Goal: Use online tool/utility: Utilize a website feature to perform a specific function

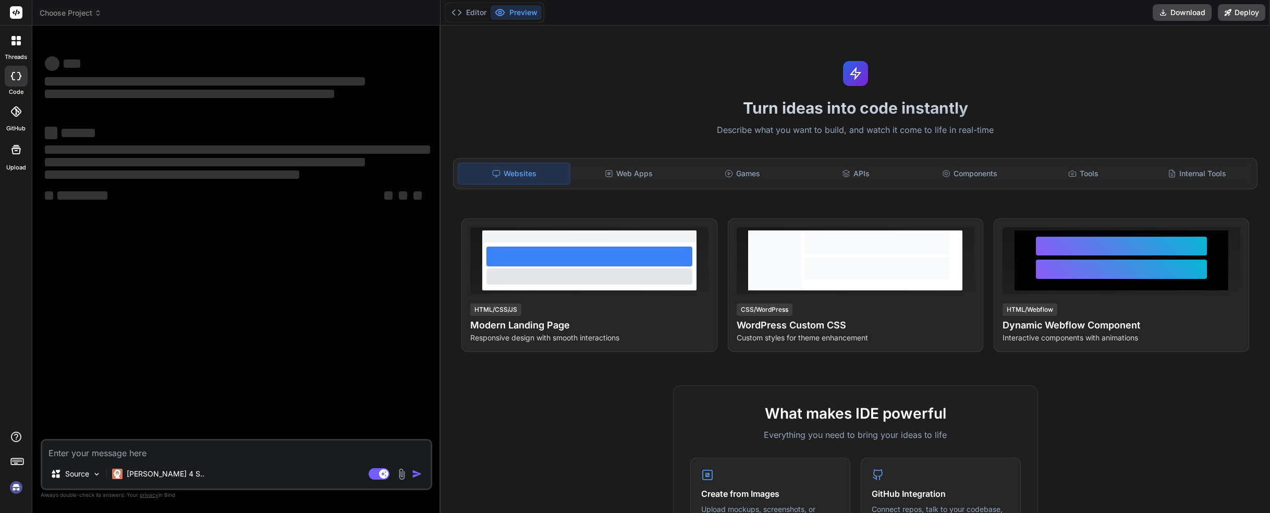
type textarea "x"
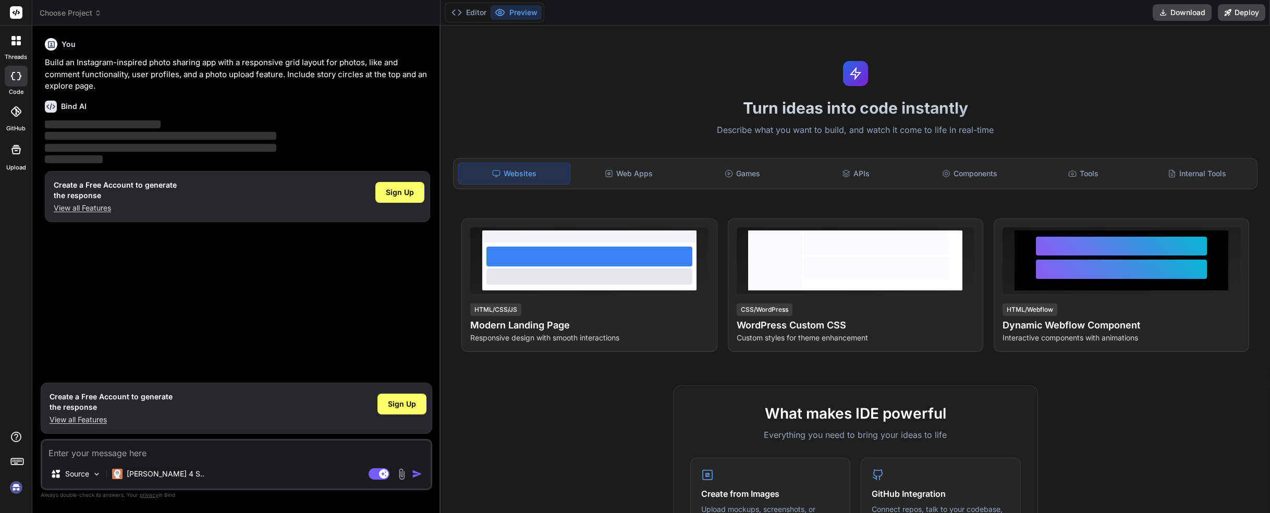
click at [312, 450] on textarea at bounding box center [236, 449] width 388 height 19
click at [615, 170] on div "Web Apps" at bounding box center [628, 174] width 112 height 22
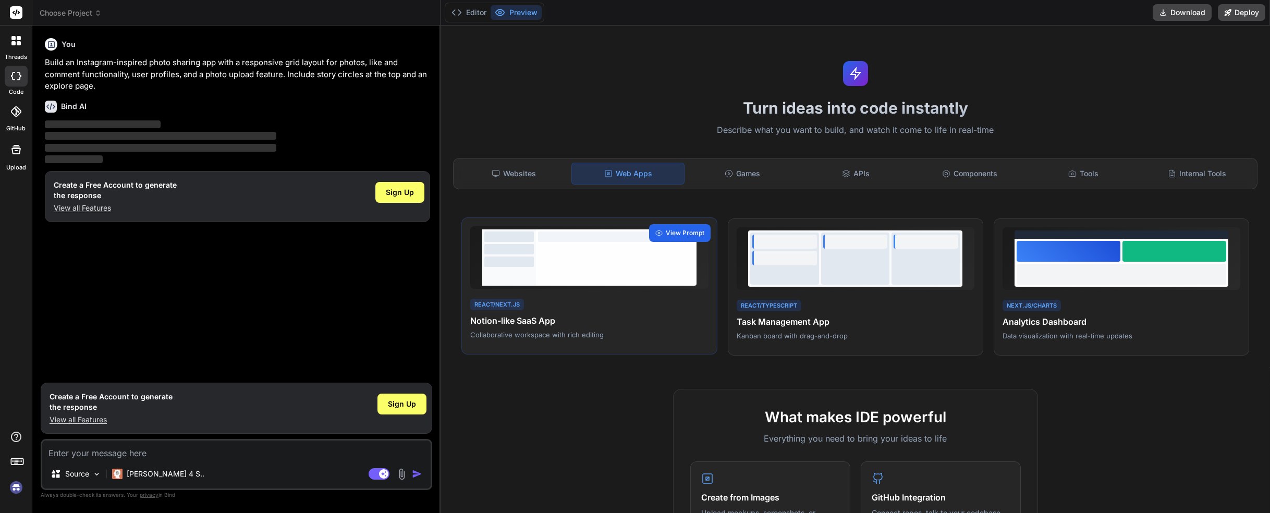
click at [694, 229] on span "View Prompt" at bounding box center [685, 232] width 39 height 9
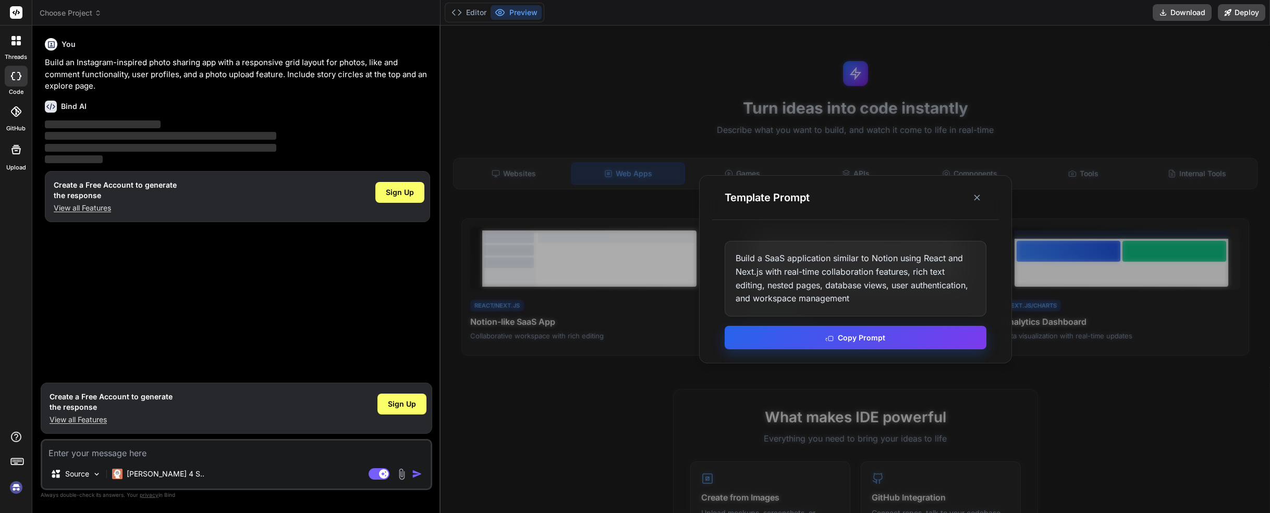
click at [862, 337] on button "Copy Prompt" at bounding box center [855, 337] width 262 height 23
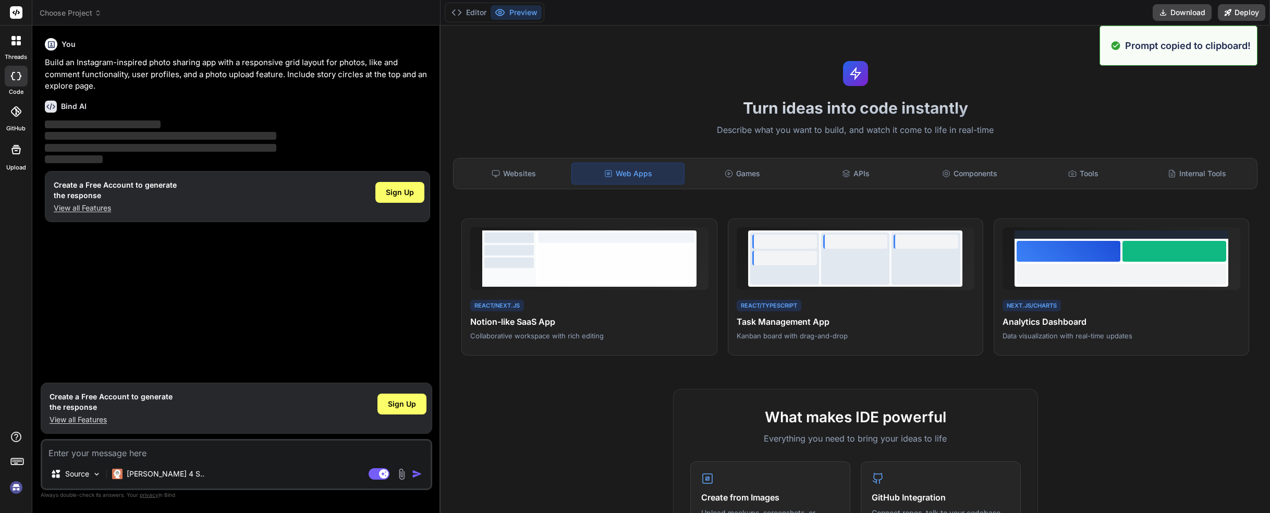
click at [124, 455] on textarea at bounding box center [236, 449] width 388 height 19
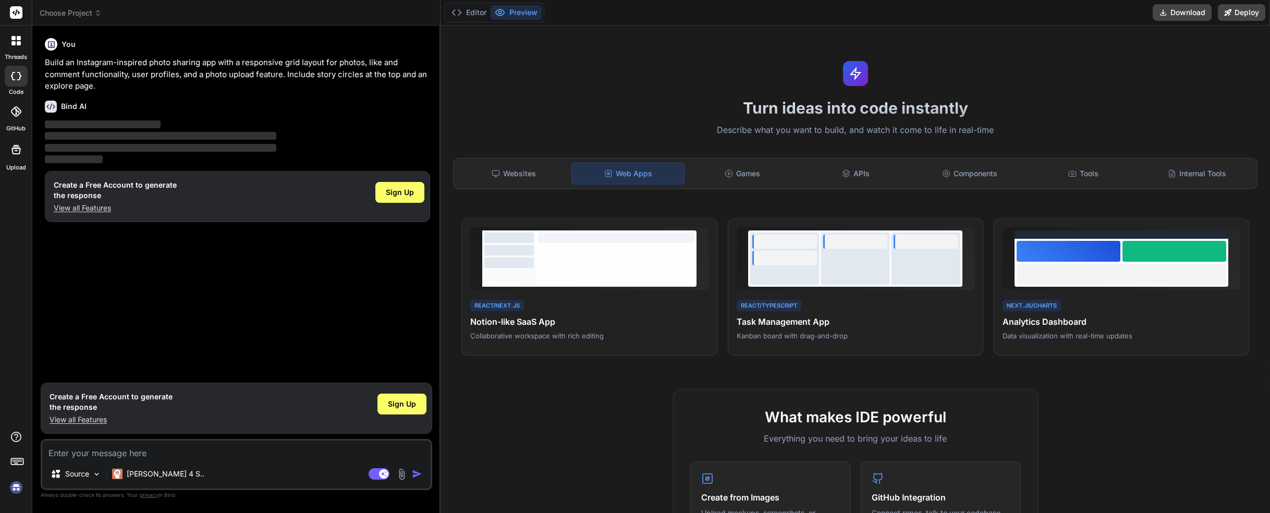
paste textarea "Build a SaaS application similar to Notion using React and Next.js with real-ti…"
type textarea "Build a SaaS application similar to Notion using React and Next.js with real-ti…"
type textarea "x"
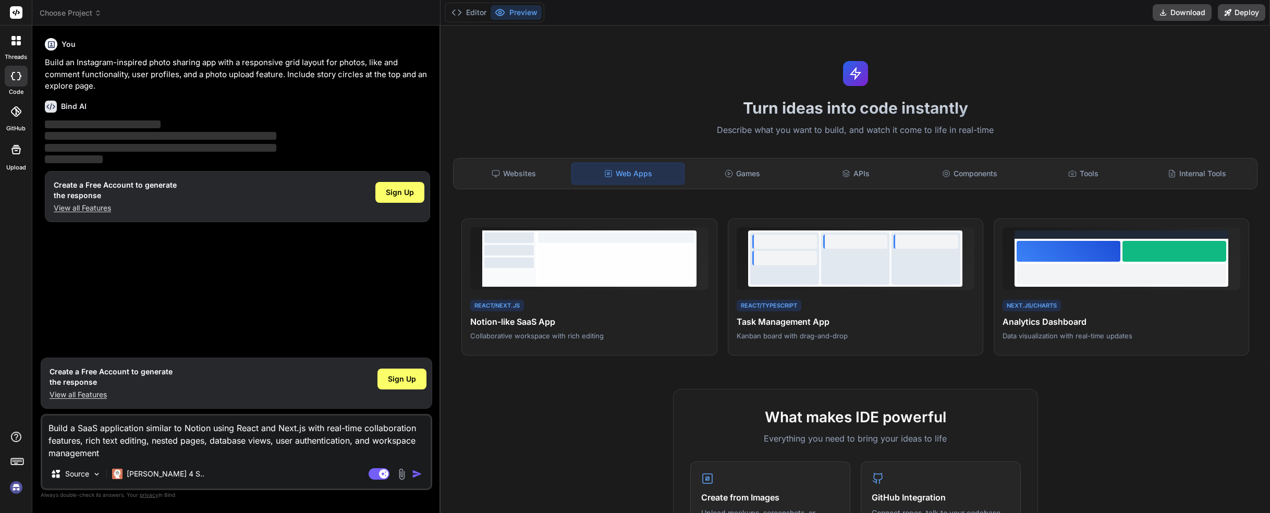
type textarea "Build a SaaS application similar to Notion using React and Next.js with real-ti…"
click at [417, 474] on img "button" at bounding box center [417, 474] width 10 height 10
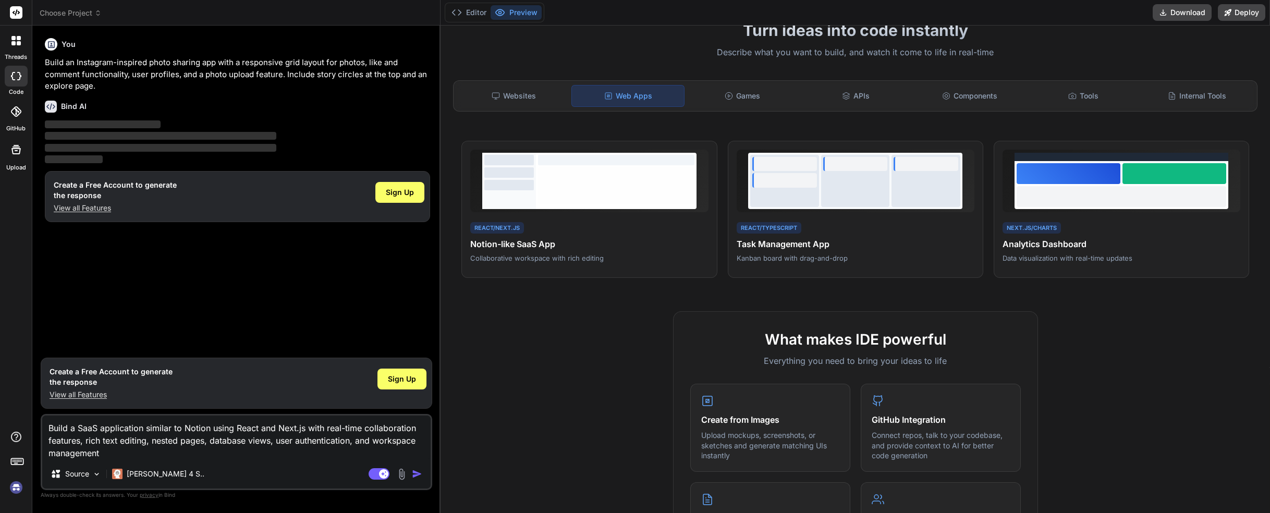
scroll to position [208, 0]
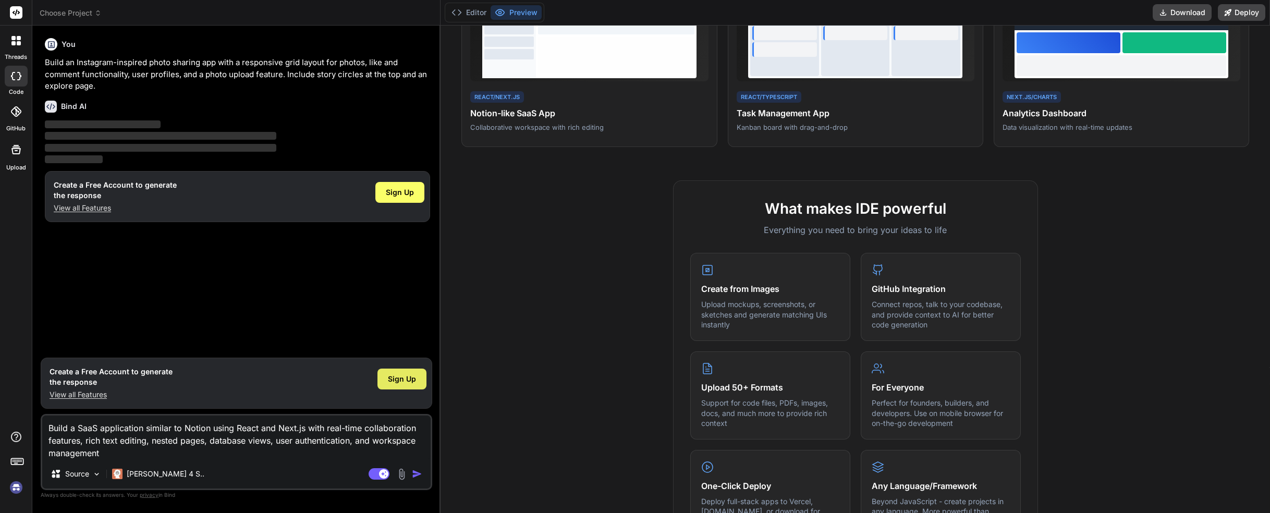
click at [408, 379] on span "Sign Up" at bounding box center [402, 379] width 28 height 10
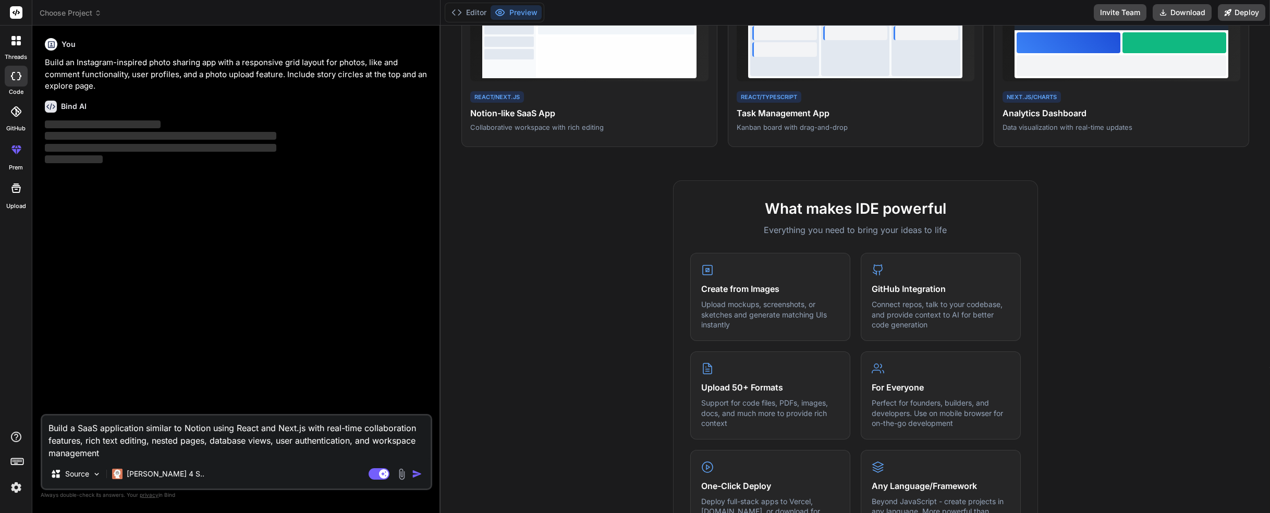
scroll to position [52, 0]
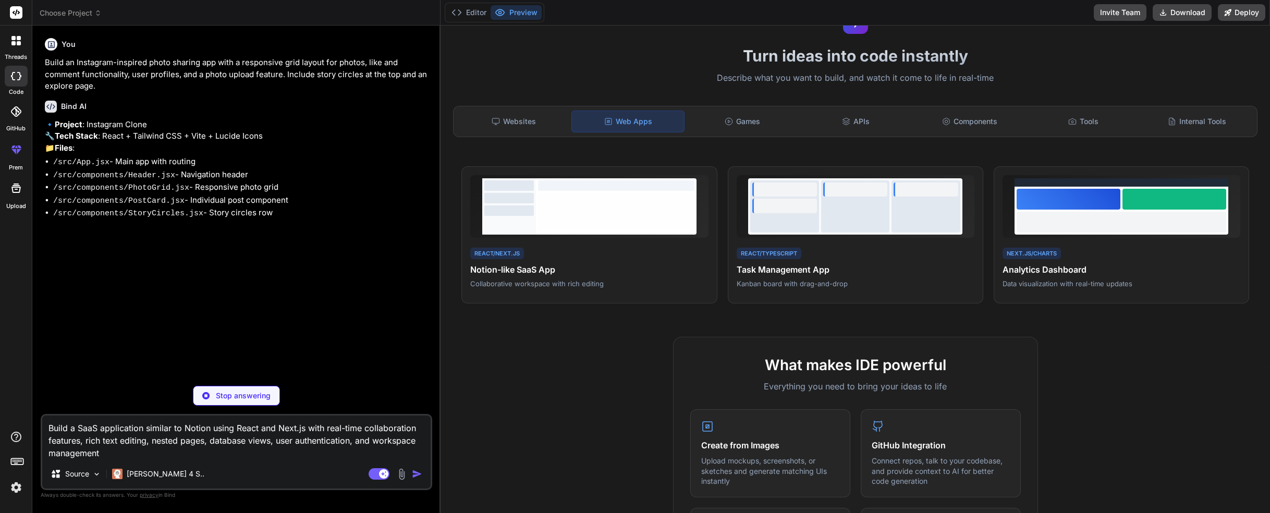
click at [257, 402] on div "Stop answering" at bounding box center [236, 396] width 87 height 20
type textarea "x"
drag, startPoint x: 113, startPoint y: 451, endPoint x: 182, endPoint y: 426, distance: 74.2
click at [182, 426] on textarea "Build a SaaS application similar to Notion using React and Next.js with real-ti…" at bounding box center [236, 437] width 388 height 44
click at [168, 435] on textarea "Build a SaaS application similar to Notion using React and Next.js with real-ti…" at bounding box center [236, 437] width 388 height 44
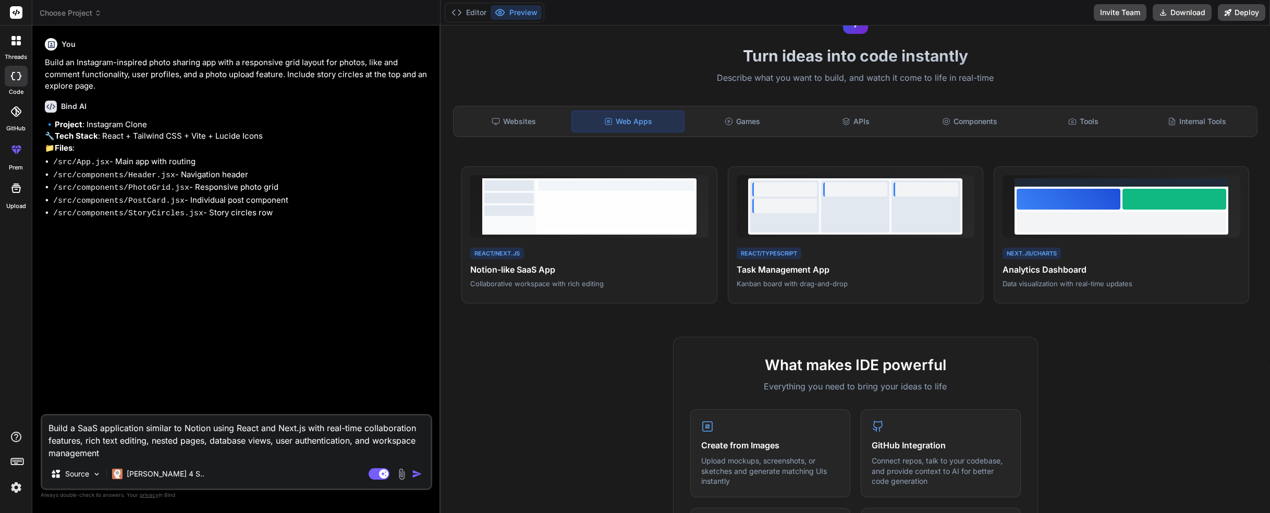
drag, startPoint x: 146, startPoint y: 442, endPoint x: 183, endPoint y: 424, distance: 41.5
click at [183, 424] on textarea "Build a SaaS application similar to Notion using React and Next.js with real-ti…" at bounding box center [236, 437] width 388 height 44
type textarea "Build a SaaS application similar to G, nested pages, database views, user authe…"
type textarea "x"
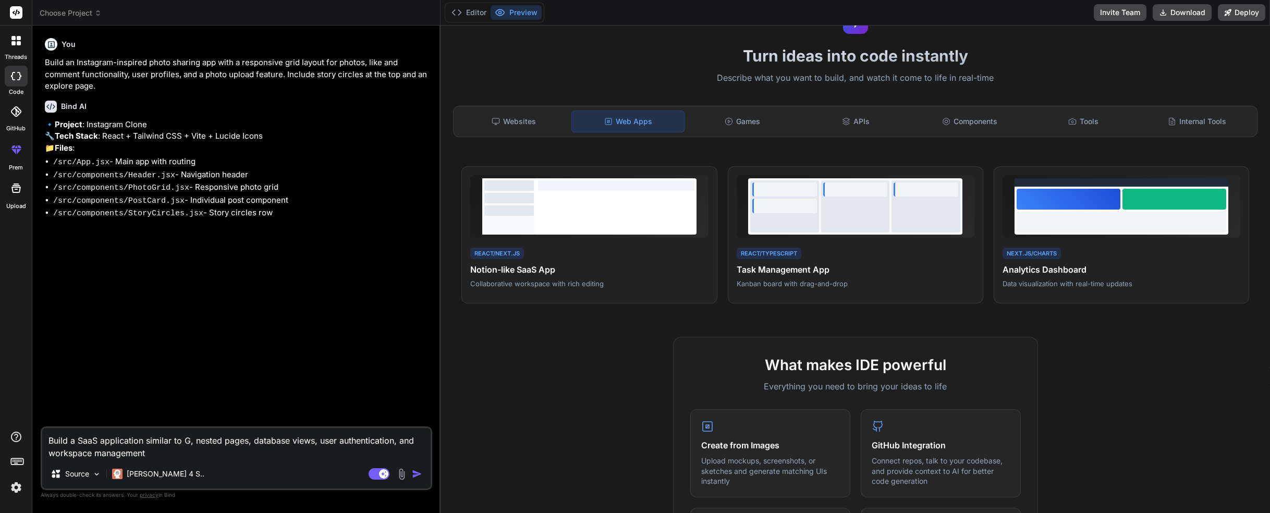
type textarea "Build a SaaS application similar to Go, nested pages, database views, user auth…"
type textarea "x"
type textarea "Build a SaaS application similar to Go , nested pages, database views, user aut…"
type textarea "x"
type textarea "Build a SaaS application similar to Go H, nested pages, database views, user au…"
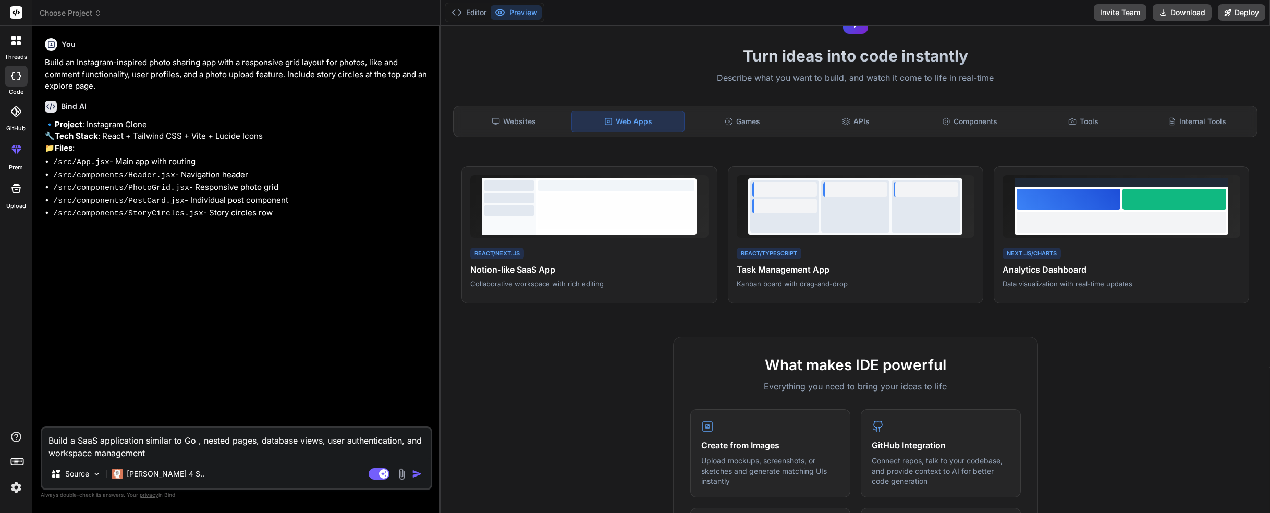
type textarea "x"
type textarea "Build a SaaS application similar to Go Hi, nested pages, database views, user a…"
type textarea "x"
type textarea "Build a SaaS application similar to Go Hig, nested pages, database views, user …"
type textarea "x"
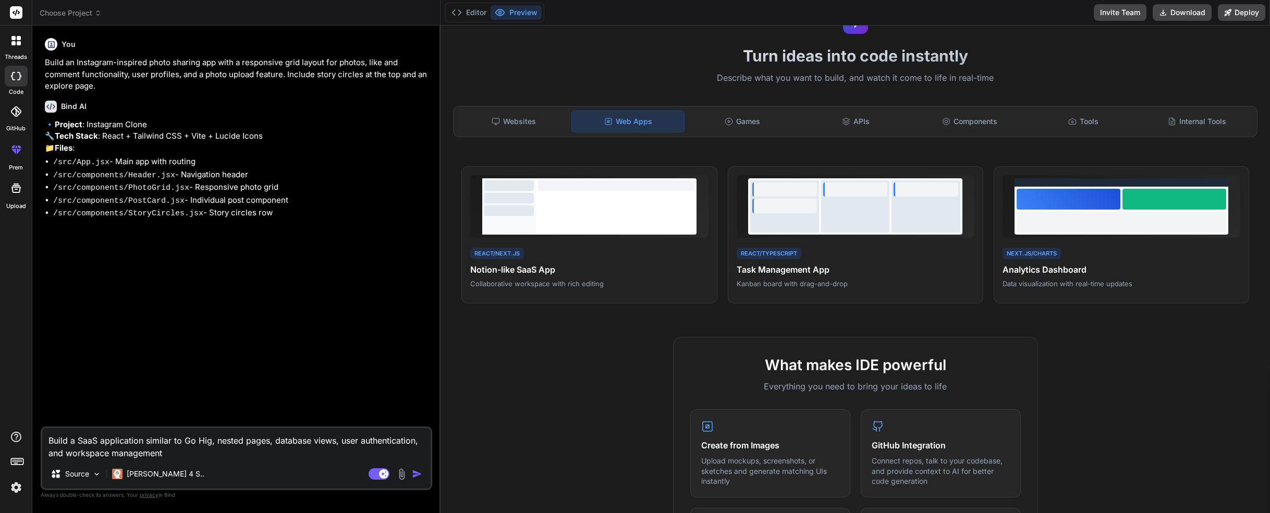
type textarea "Build a SaaS application similar to Go High, nested pages, database views, user…"
type textarea "x"
type textarea "Build a SaaS application similar to Go High , nested pages, database views, use…"
type textarea "x"
type textarea "Build a SaaS application similar to Go High L, nested pages, database views, us…"
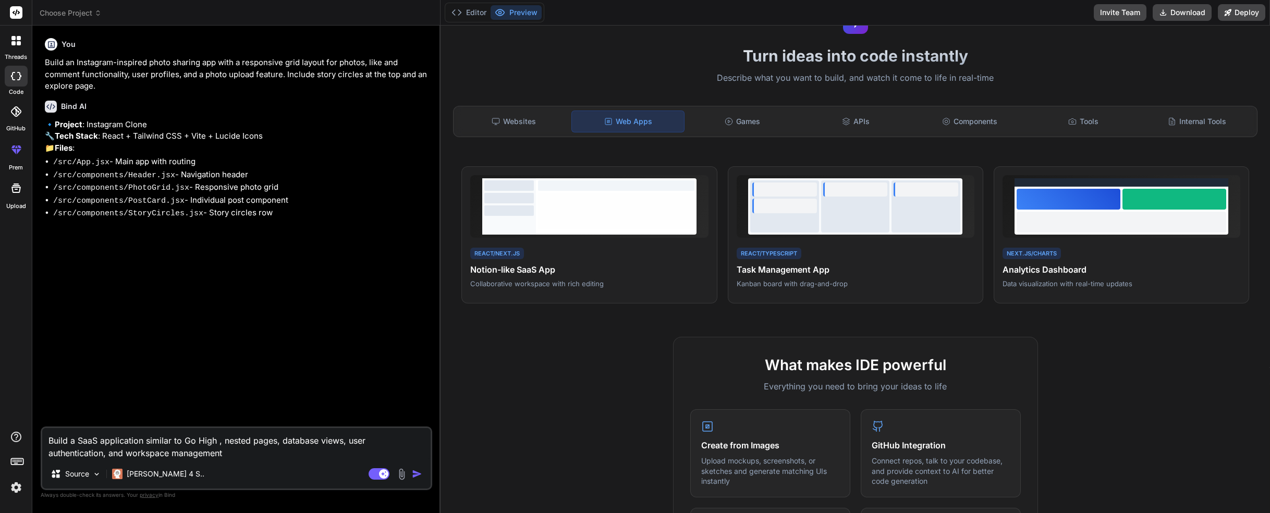
type textarea "x"
type textarea "Build a SaaS application similar to Go High Le, nested pages, database views, u…"
type textarea "x"
type textarea "Build a SaaS application similar to Go High Lev, nested pages, database views, …"
type textarea "x"
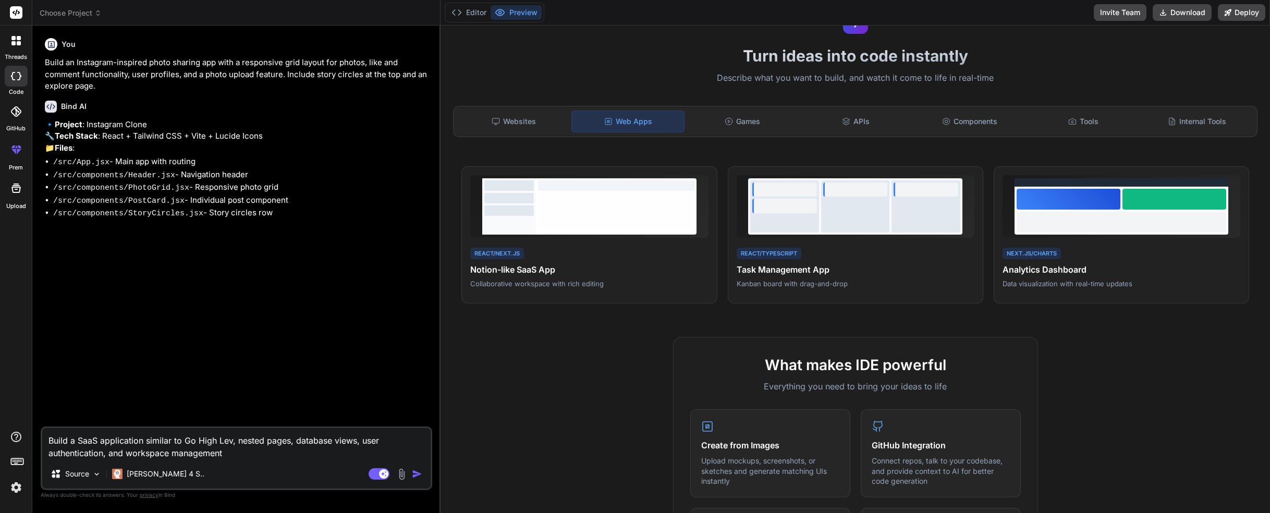
type textarea "Build a SaaS application similar to Go High Leve, nested pages, database views,…"
type textarea "x"
type textarea "Build a SaaS application similar to Go High Level, nested pages, database views…"
type textarea "x"
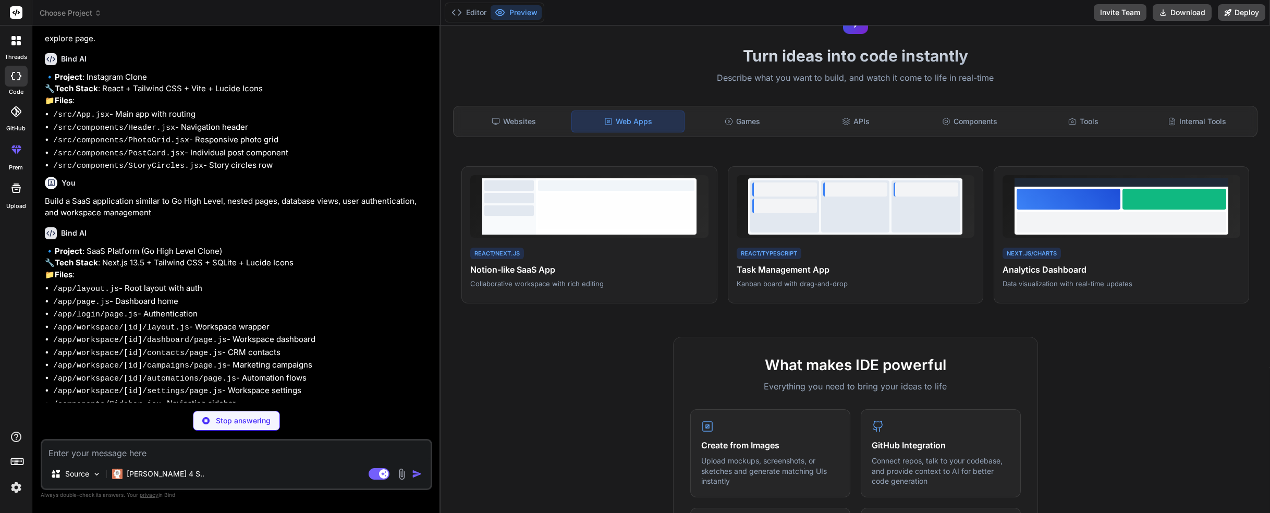
scroll to position [104, 0]
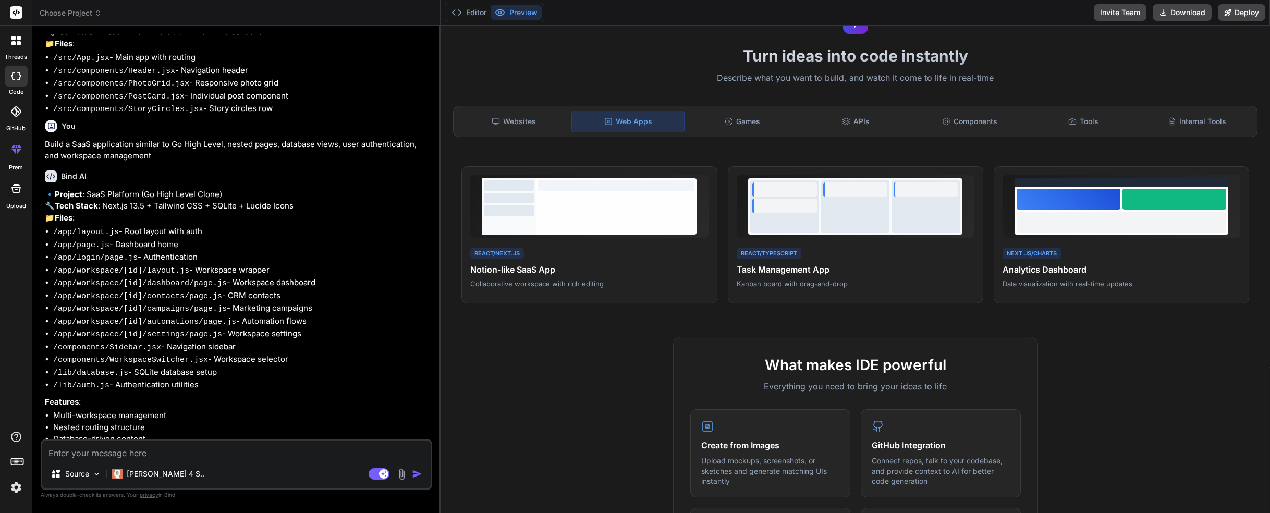
type textarea "x"
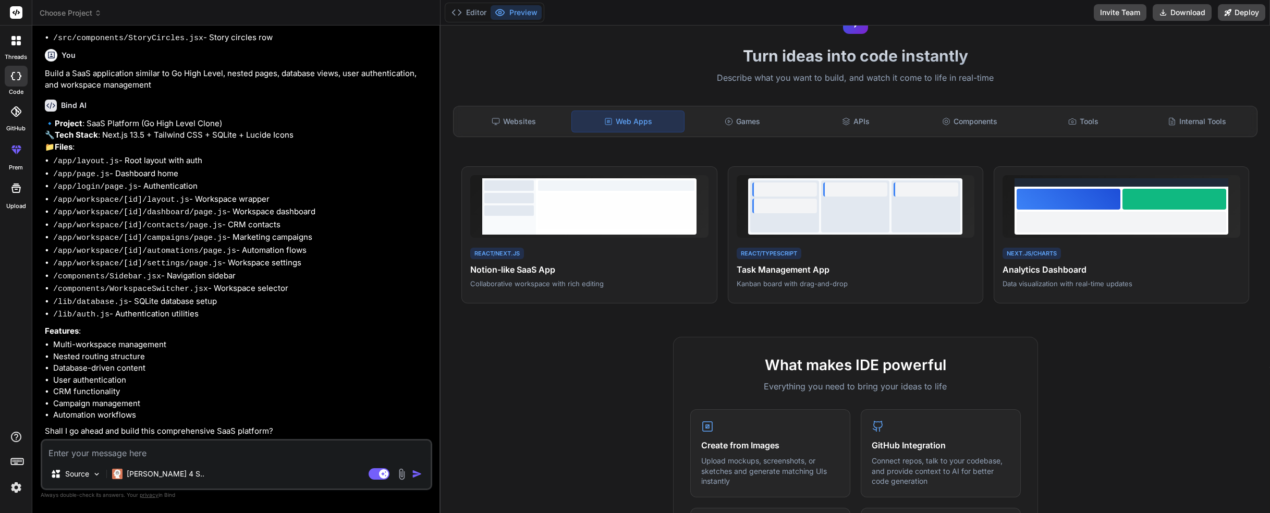
type textarea "y"
type textarea "x"
type textarea "ye"
type textarea "x"
type textarea "yes"
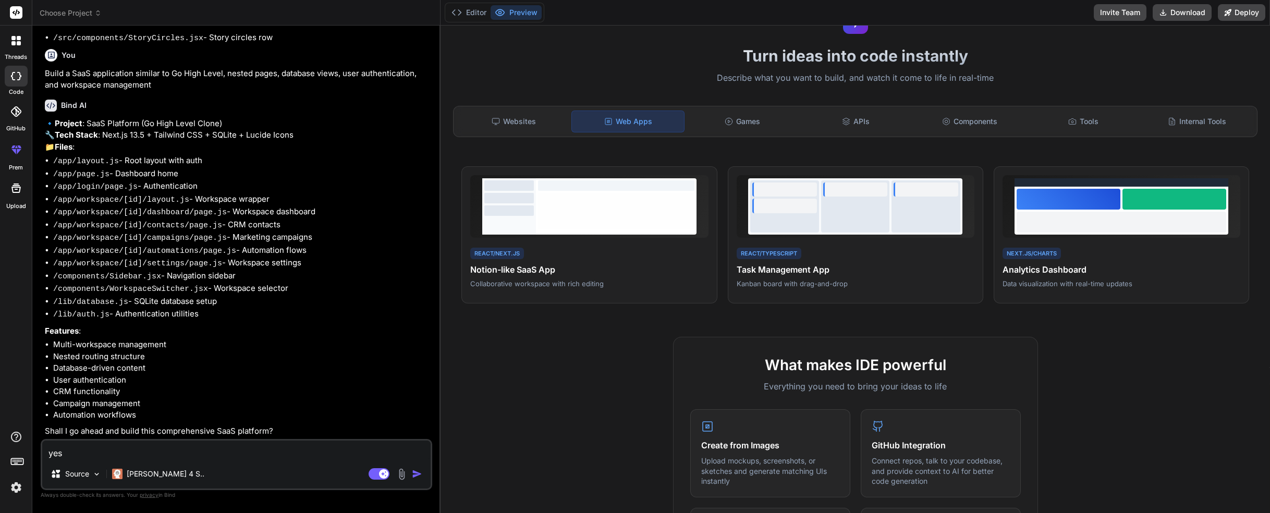
type textarea "x"
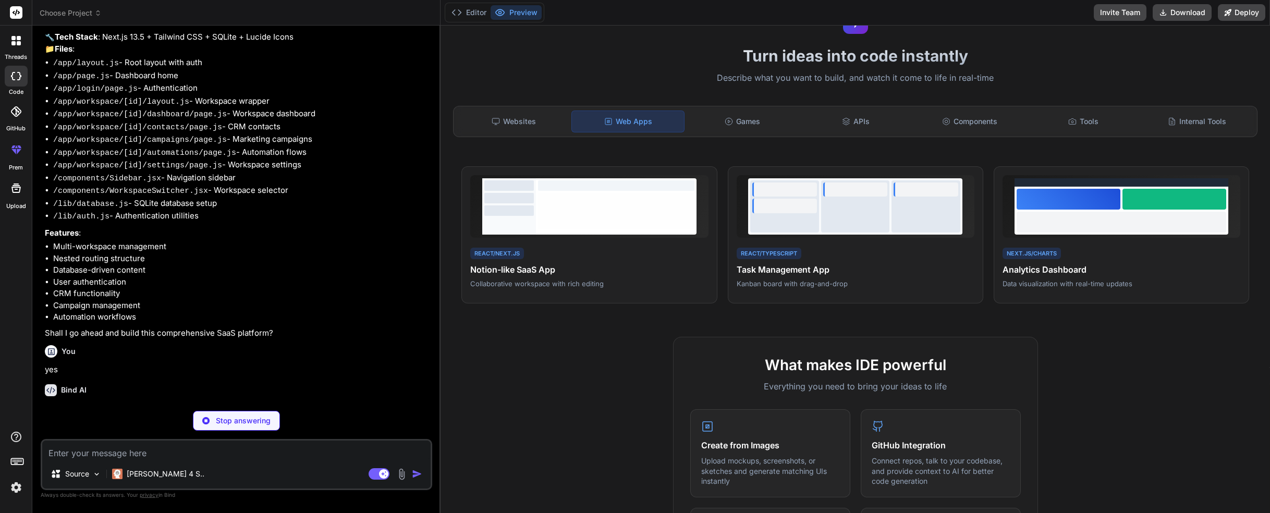
scroll to position [311, 0]
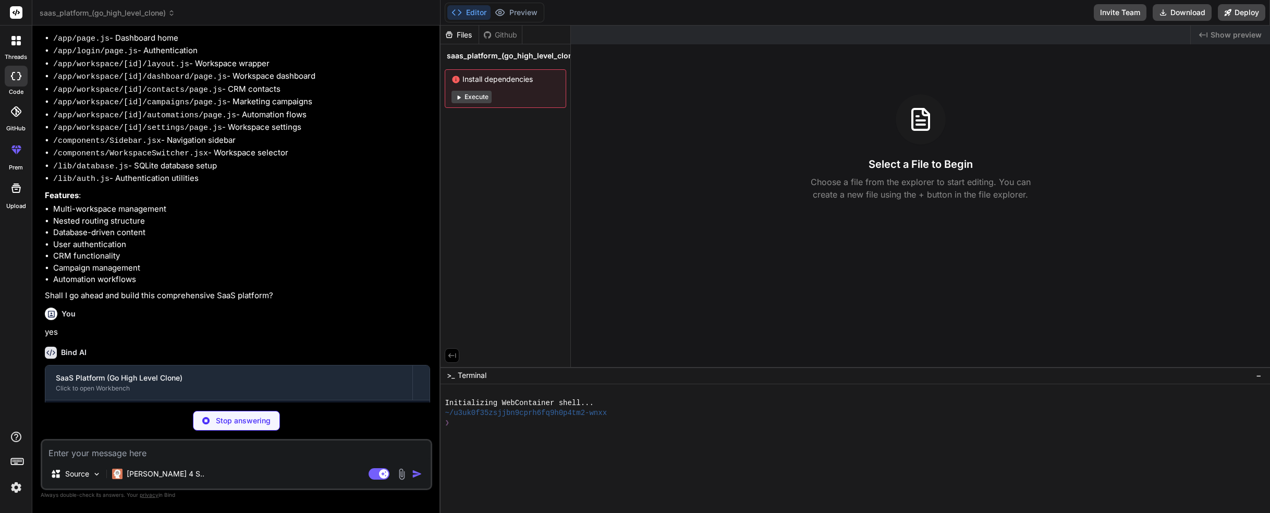
type textarea "x"
click at [474, 97] on button "Execute" at bounding box center [471, 97] width 40 height 13
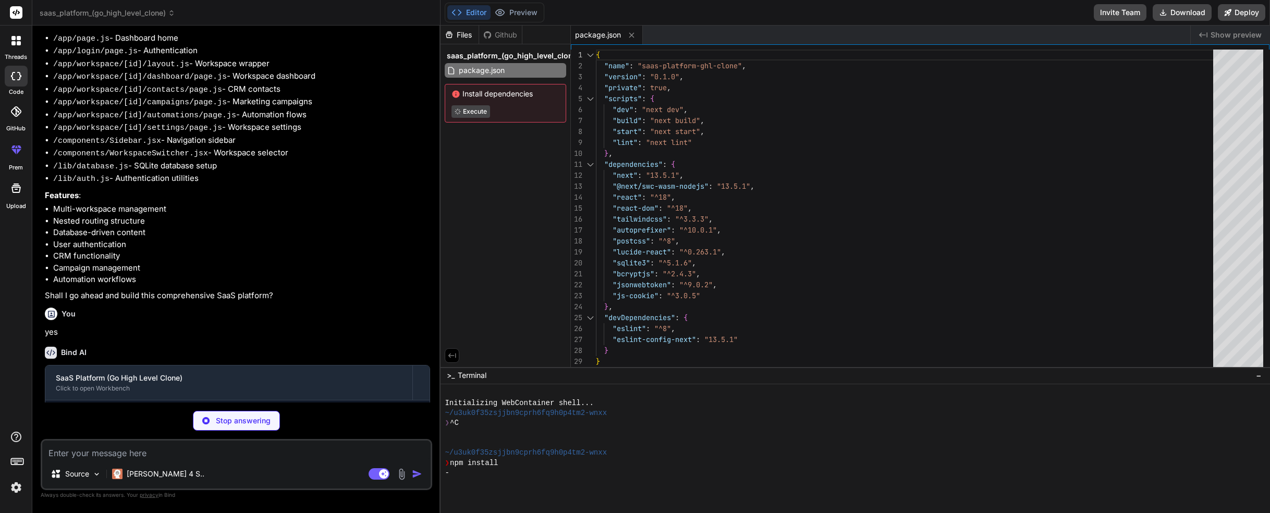
type textarea "x"
type textarea "path: false, crypto: false, }; } return config; }, } module.exports = nextConfig"
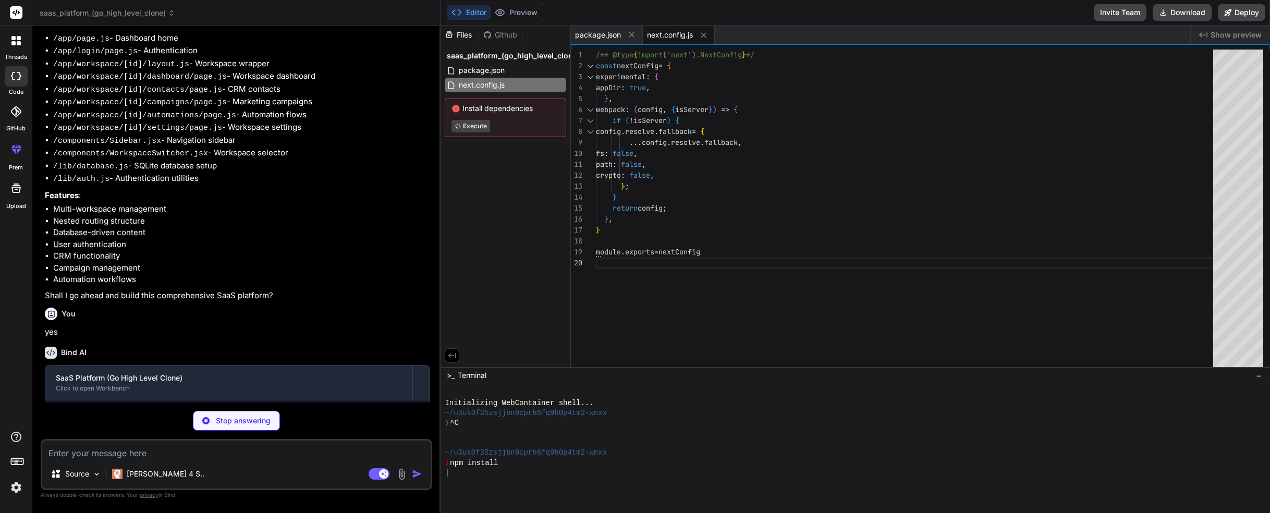
type textarea "x"
type textarea "800: '#1f2937', 900: '#111827', } } }, }, plugins: [], }"
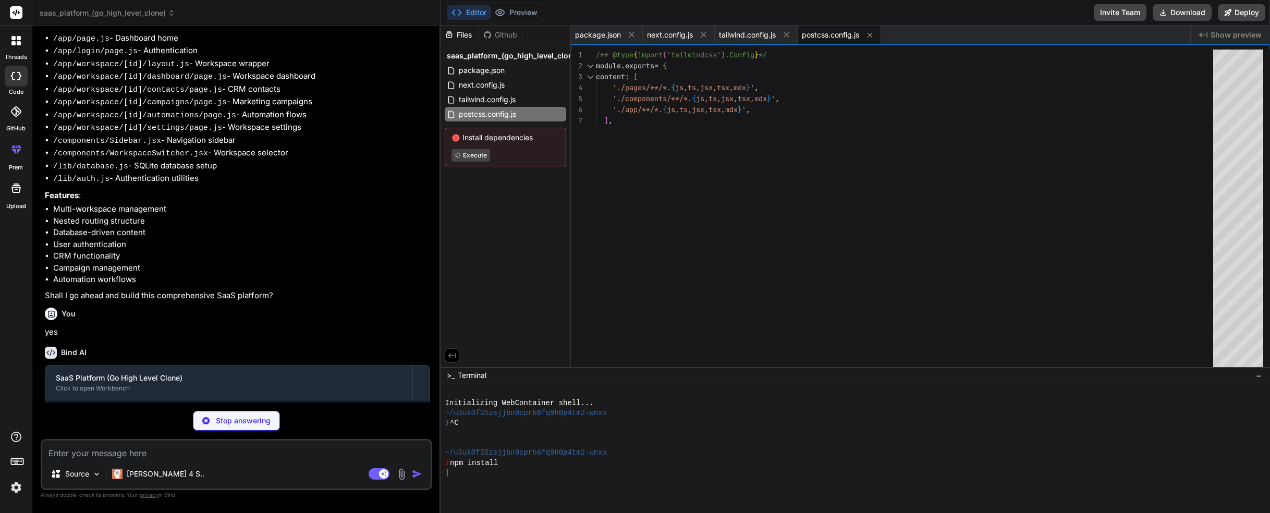
type textarea "x"
type textarea "module.exports = { plugins: { tailwindcss: {}, autoprefixer: {}, }, }"
type textarea "x"
type textarea "{ "compilerOptions": { "paths": { "@/*": ["./*"] } } }"
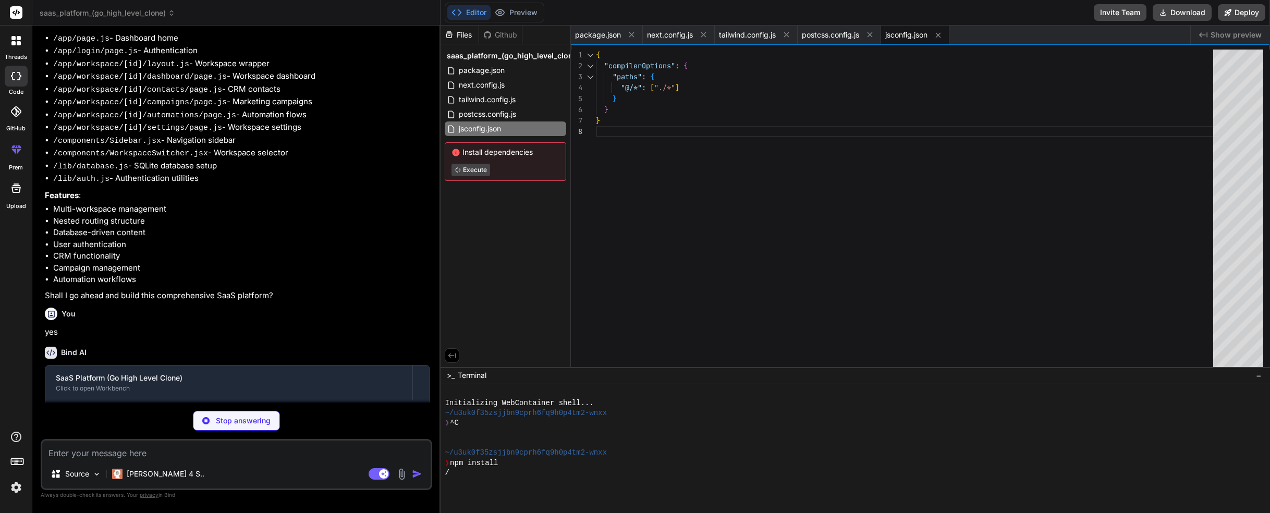
click at [1231, 31] on span "Show preview" at bounding box center [1235, 35] width 51 height 10
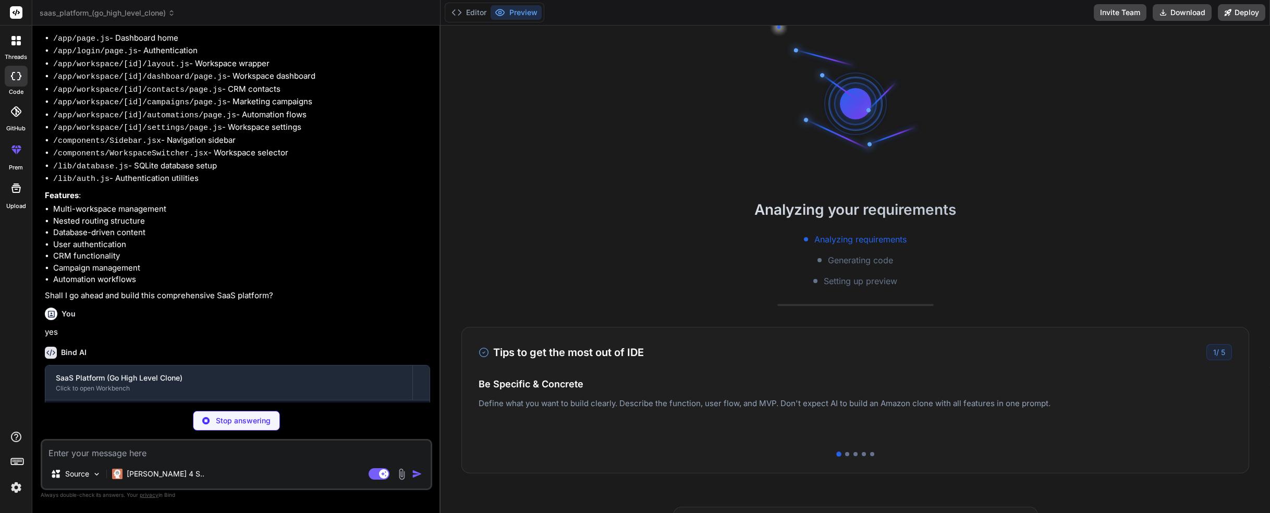
type textarea "x"
type textarea "}); } }); }); export default db;"
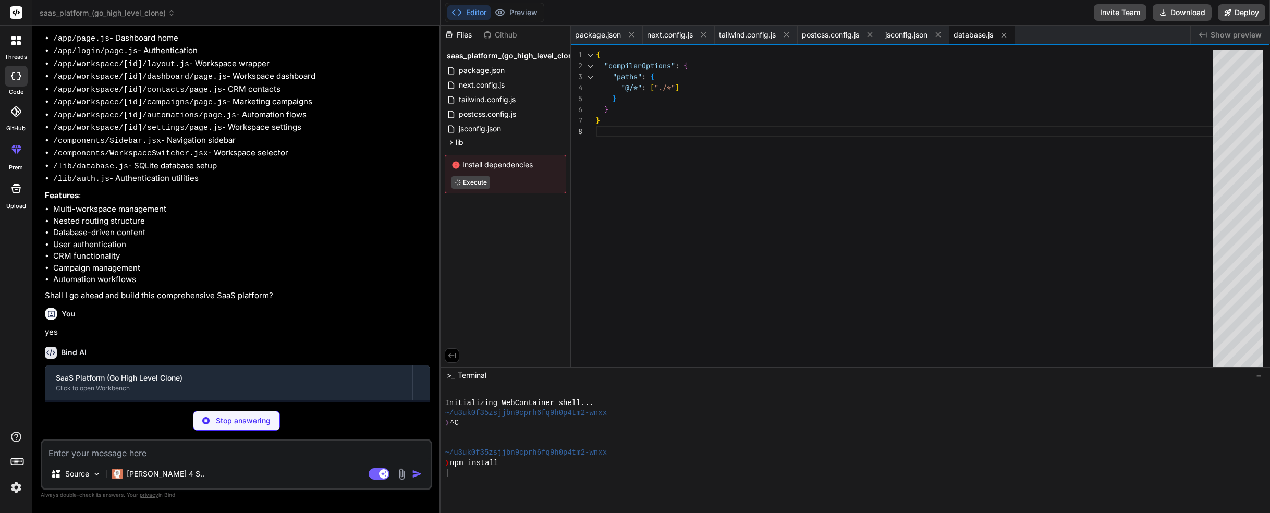
type textarea "x"
type textarea ".btn-secondary { @apply bg-gray-200 text-gray-700 px-4 py-2 rounded-lg hover:bg…"
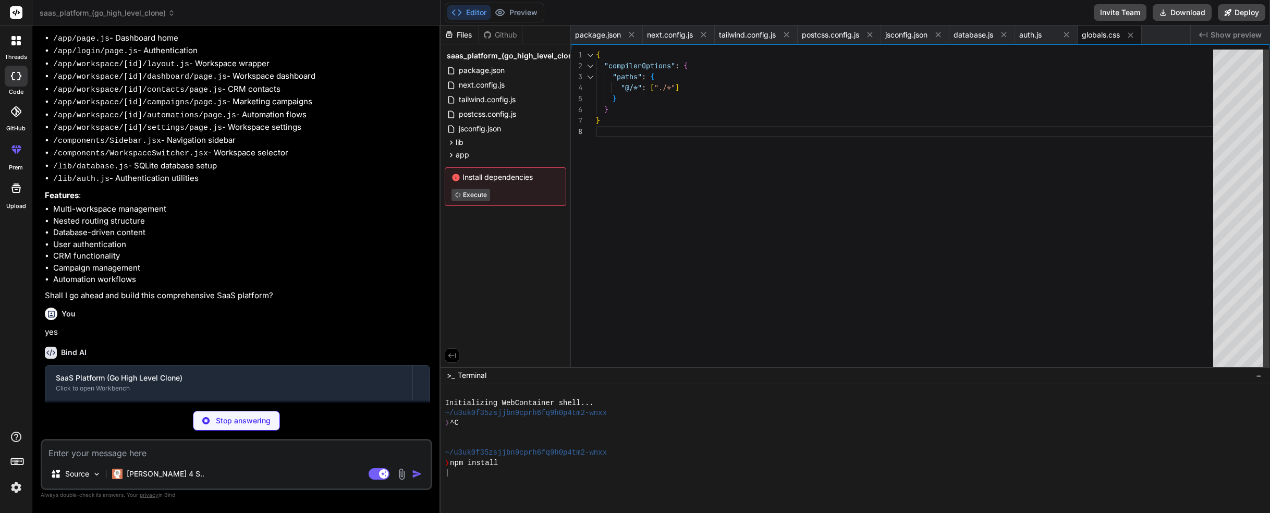
type textarea "x"
type textarea "<body>{children}</body> </html> ) }"
type textarea "x"
type textarea "); }"
type textarea "x"
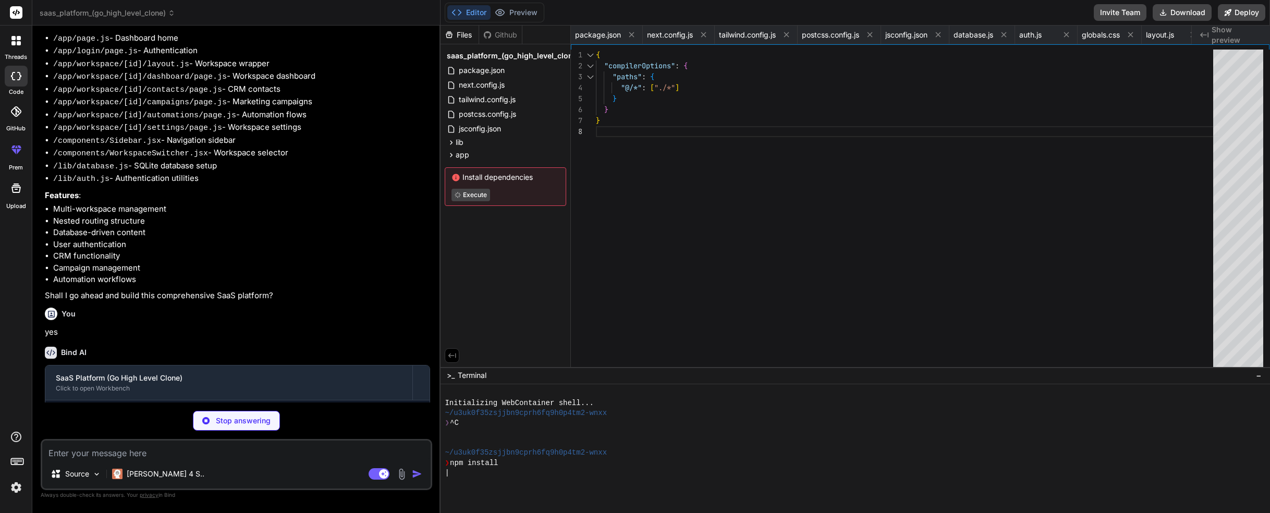
type textarea "</Link> ); })} </nav> </div> ); }"
type textarea "x"
type textarea "}"
type textarea "x"
type textarea "</main> </div> </div> </div> ); }"
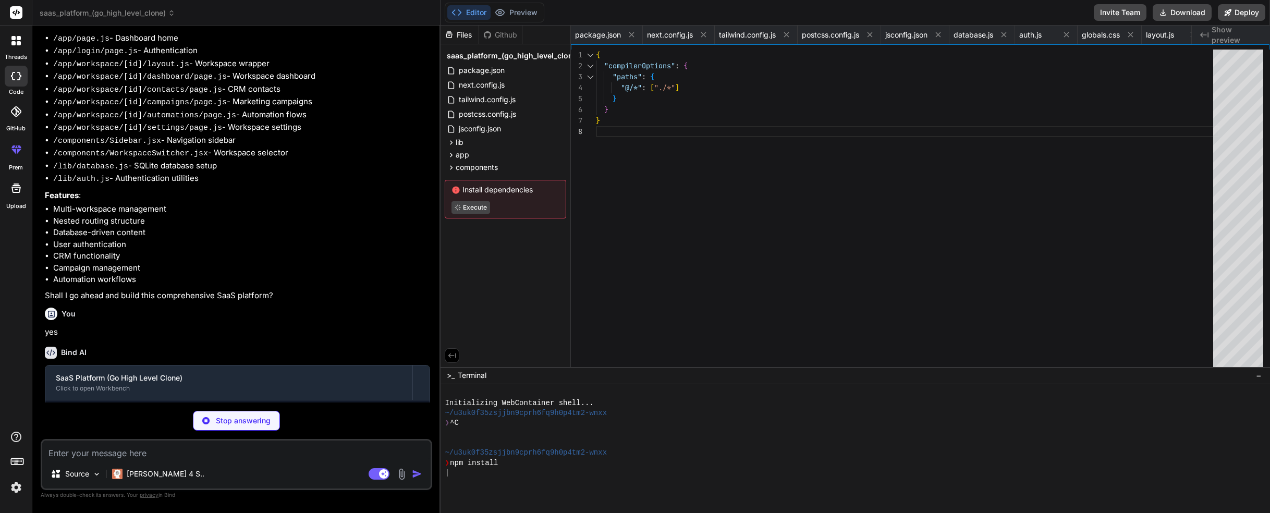
type textarea "x"
type textarea "<p className="text-sm text-gray-600">New Leads This Month</p> </div> </div> </d…"
type textarea "x"
type textarea ")} </div> </div> ); }"
type textarea "x"
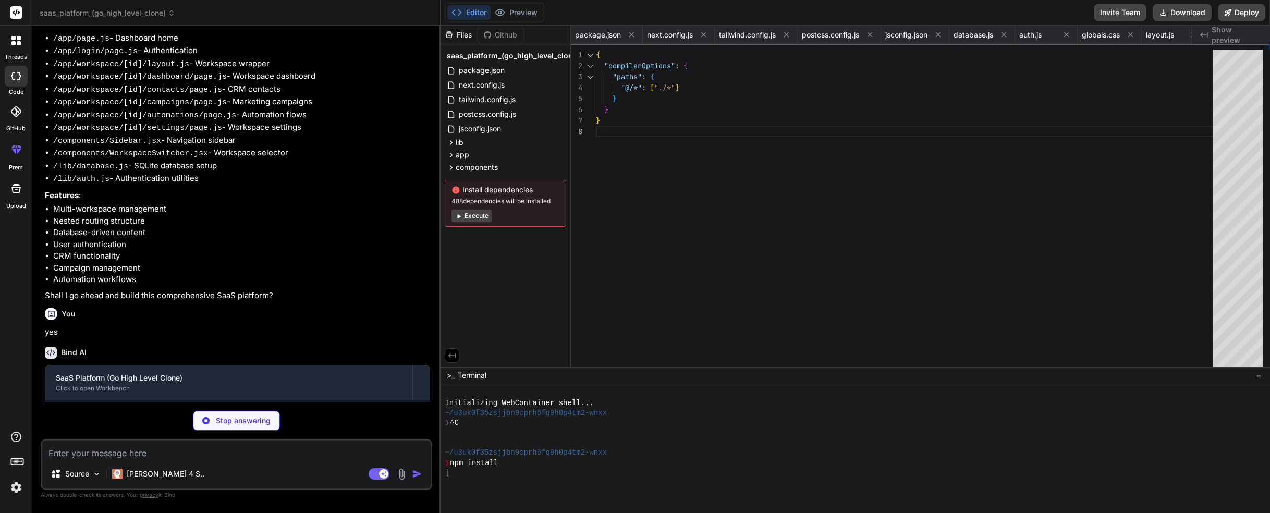
type textarea "</div> </div> )} </div> </div> ); }"
type textarea "x"
type textarea "}"
type textarea "x"
type textarea "} catch (error) { console.error('Login error:', error); return NextResponse.jso…"
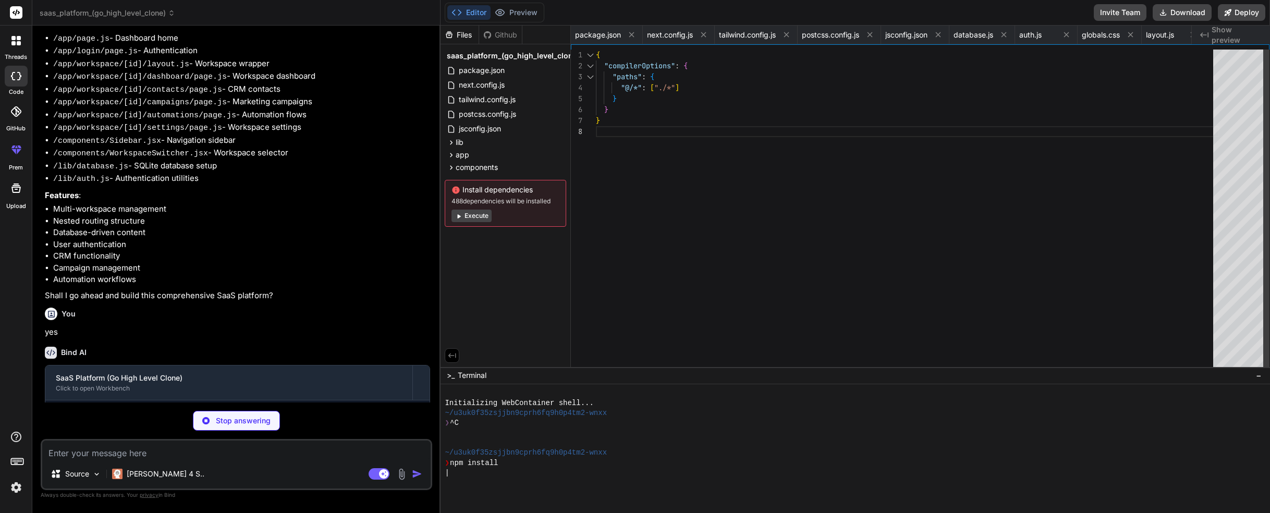
type textarea "x"
type textarea "}"
type textarea "x"
type textarea "{ status: 500 } ); } }"
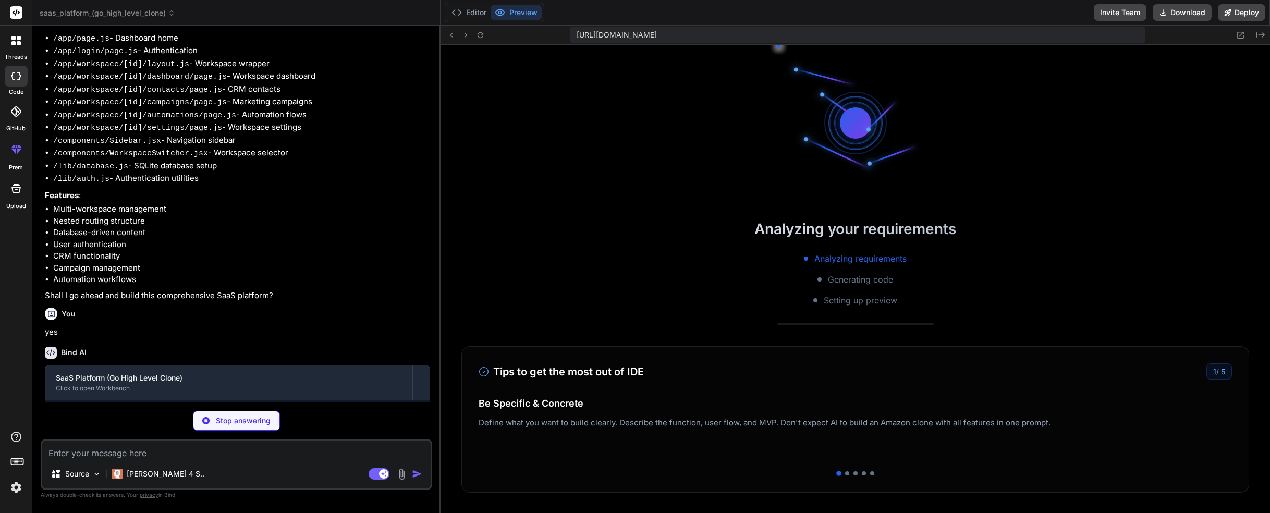
scroll to position [620, 0]
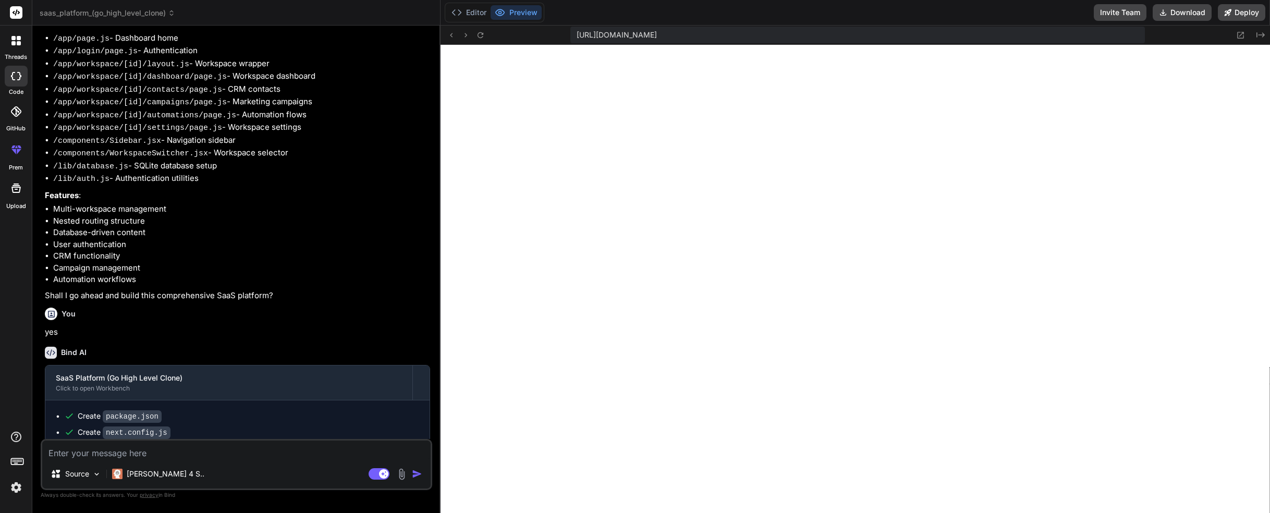
type textarea "x"
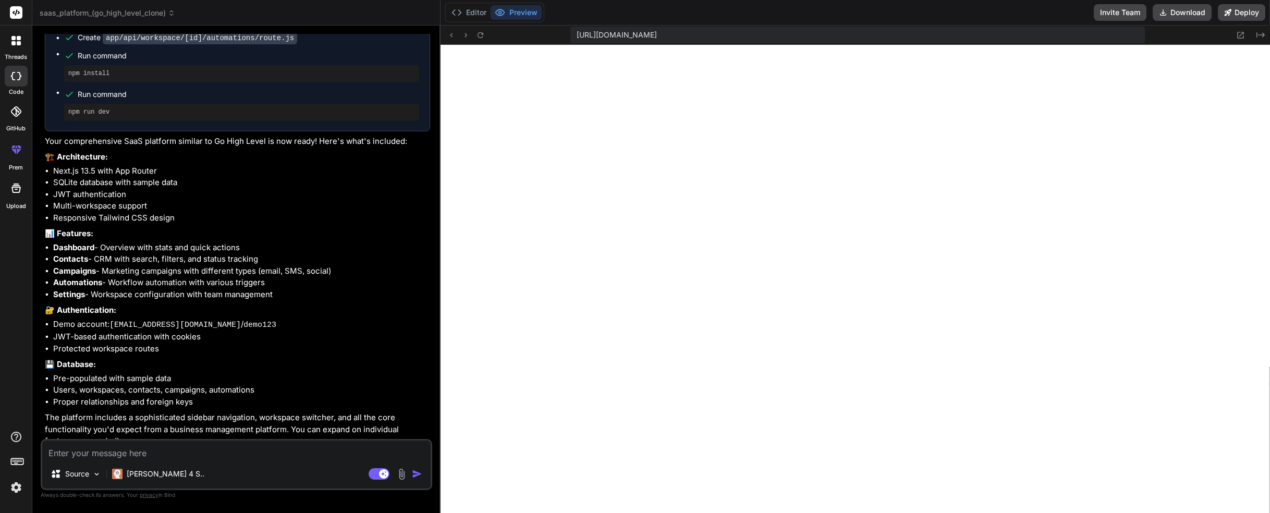
scroll to position [1110, 0]
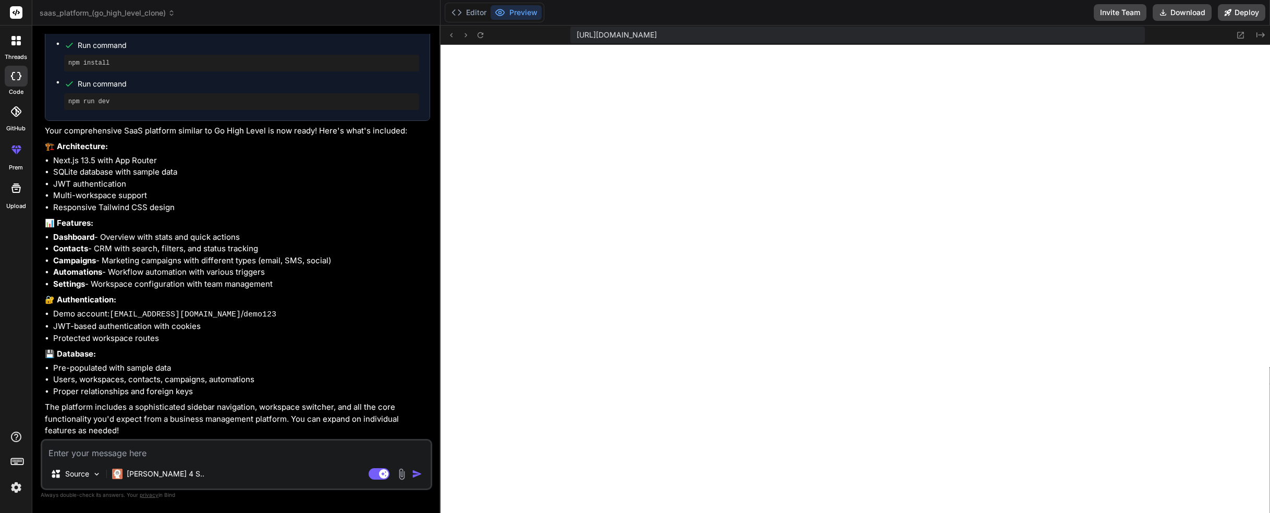
paste textarea "./app/globals.css:1:1 Syntax error: /home/u3uk0f35zsjjbn9cprh6fq9h0p4tm2-wnxx/a…"
type textarea "./app/globals.css:1:1 Syntax error: /home/u3uk0f35zsjjbn9cprh6fq9h0p4tm2-wnxx/a…"
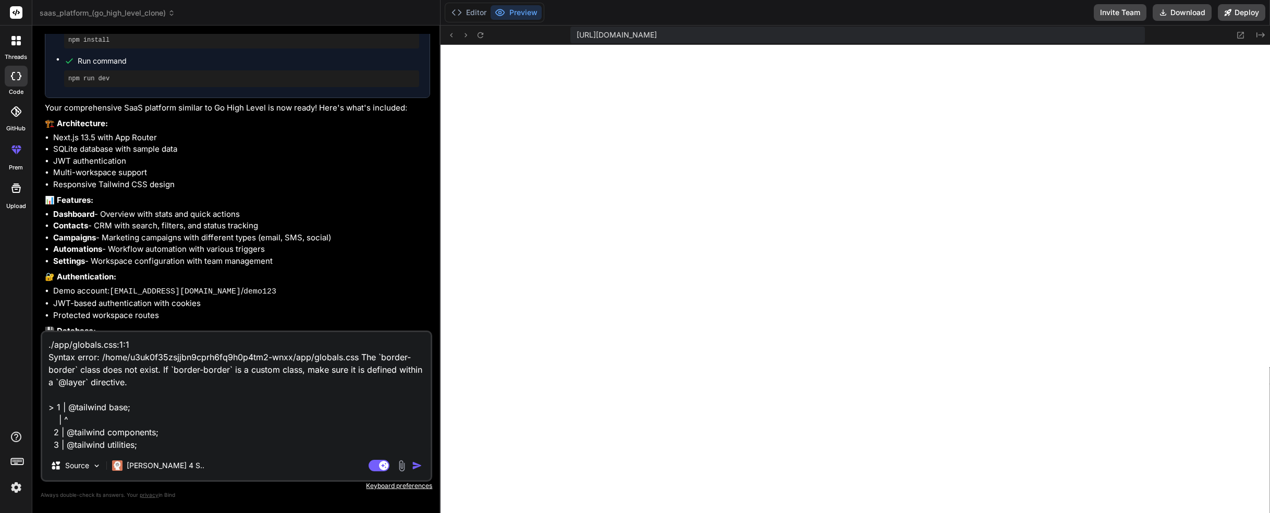
type textarea "x"
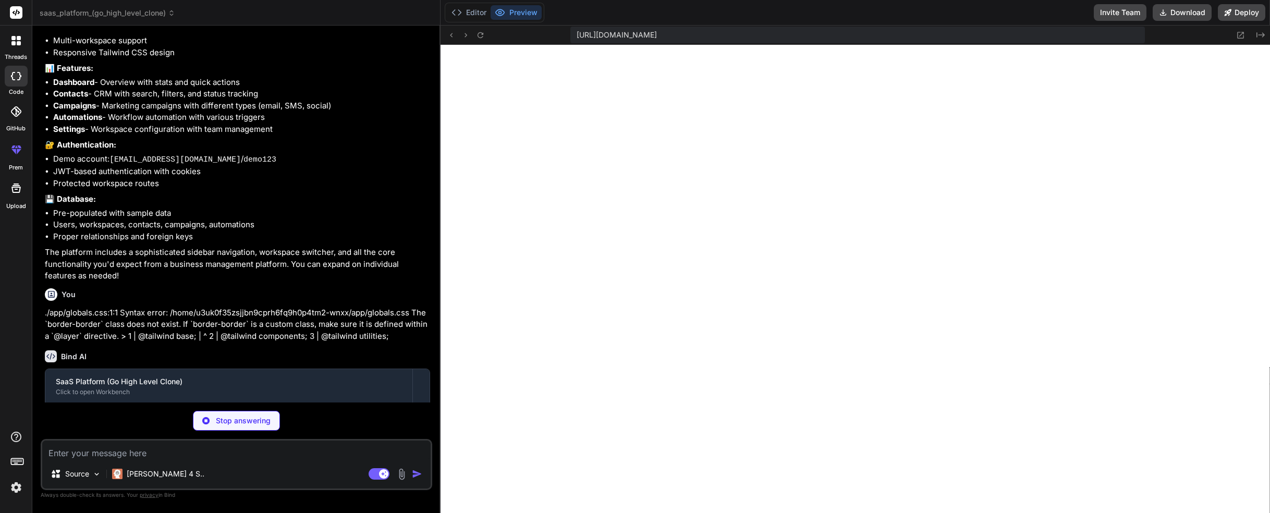
scroll to position [1299, 0]
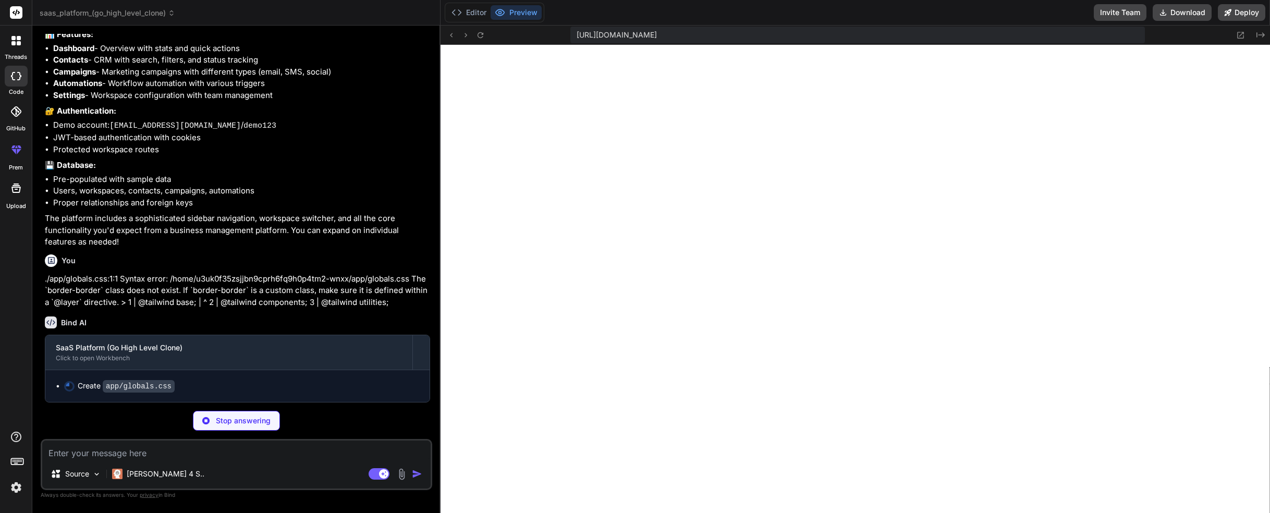
type textarea "x"
type textarea ".btn-secondary { @apply bg-gray-200 text-gray-700 px-4 py-2 rounded-lg hover:bg…"
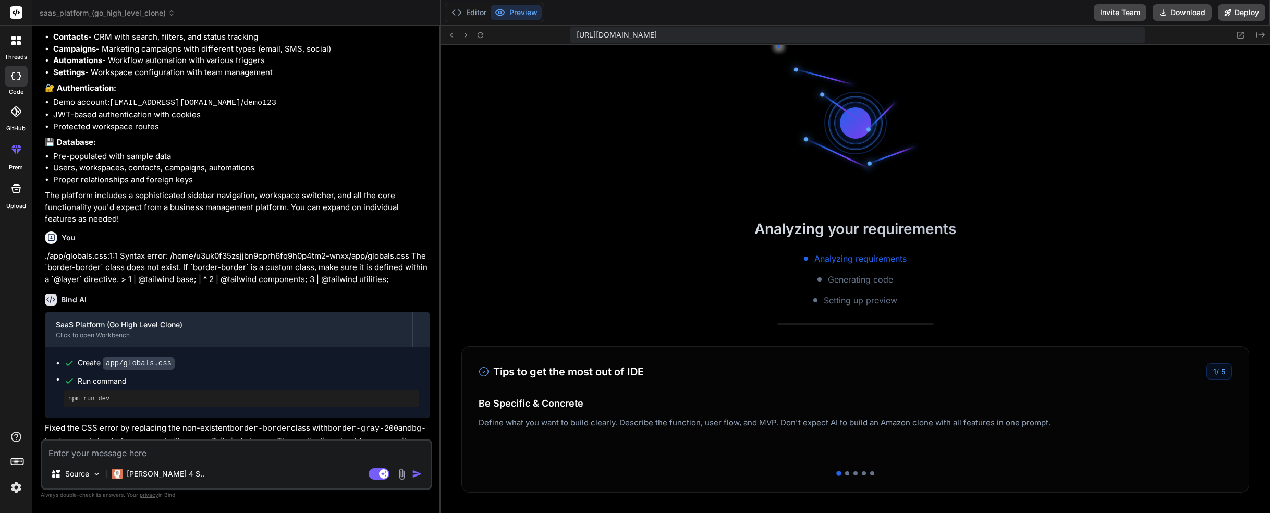
scroll to position [2001, 0]
type textarea "x"
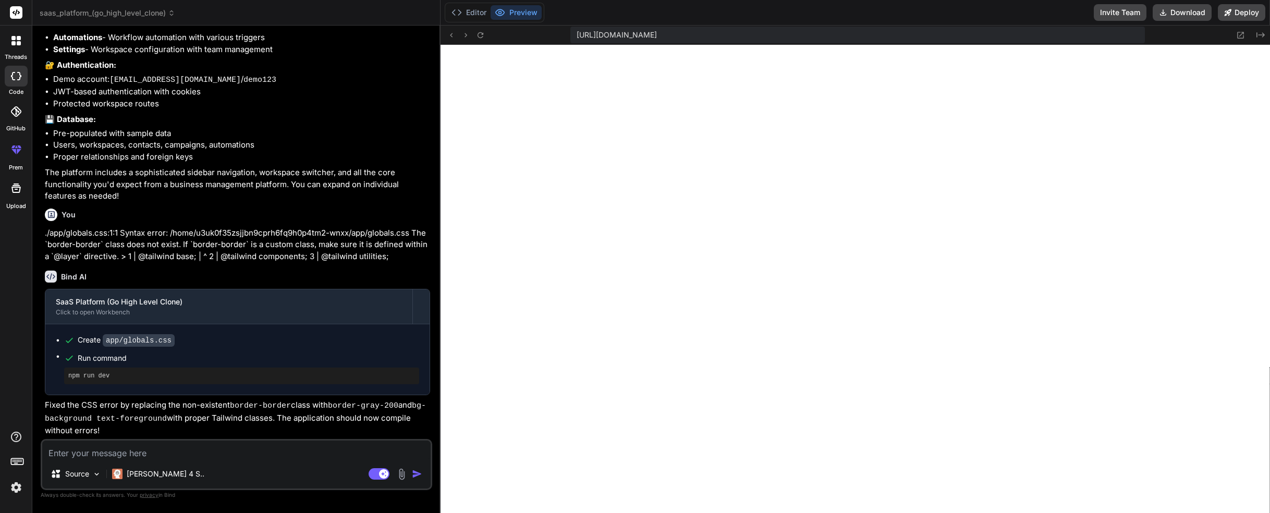
scroll to position [1343, 0]
click at [205, 454] on textarea at bounding box center [236, 449] width 388 height 19
type textarea "c"
type textarea "x"
type textarea "cv"
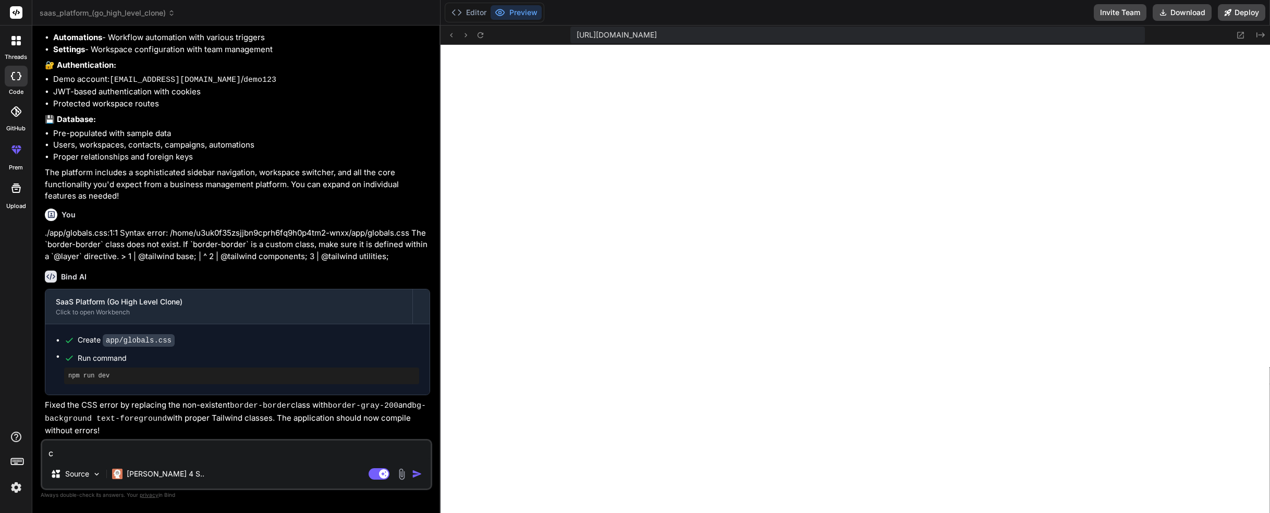
type textarea "x"
type textarea "cva"
type textarea "x"
type textarea "cvan"
type textarea "x"
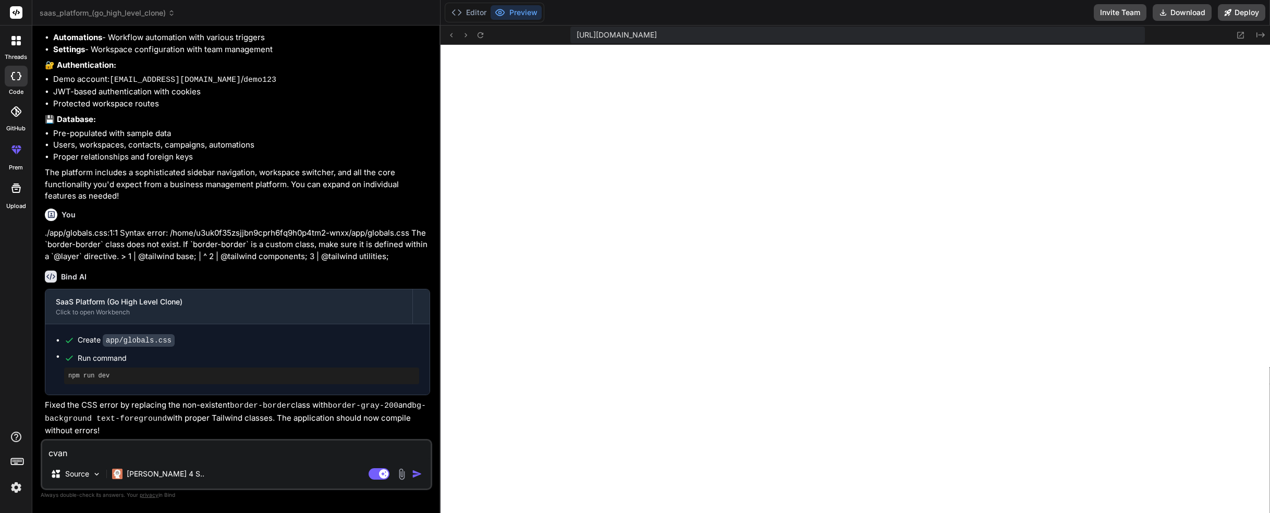
type textarea "cva"
type textarea "x"
type textarea "cv"
type textarea "x"
type textarea "c"
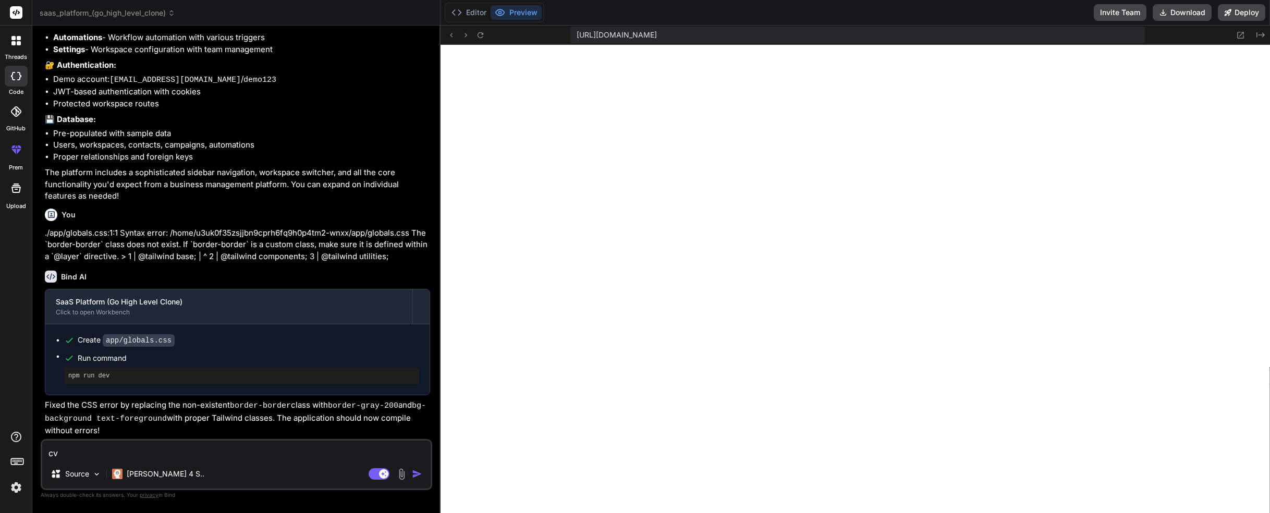
type textarea "x"
type textarea "ca"
type textarea "x"
type textarea "can"
type textarea "x"
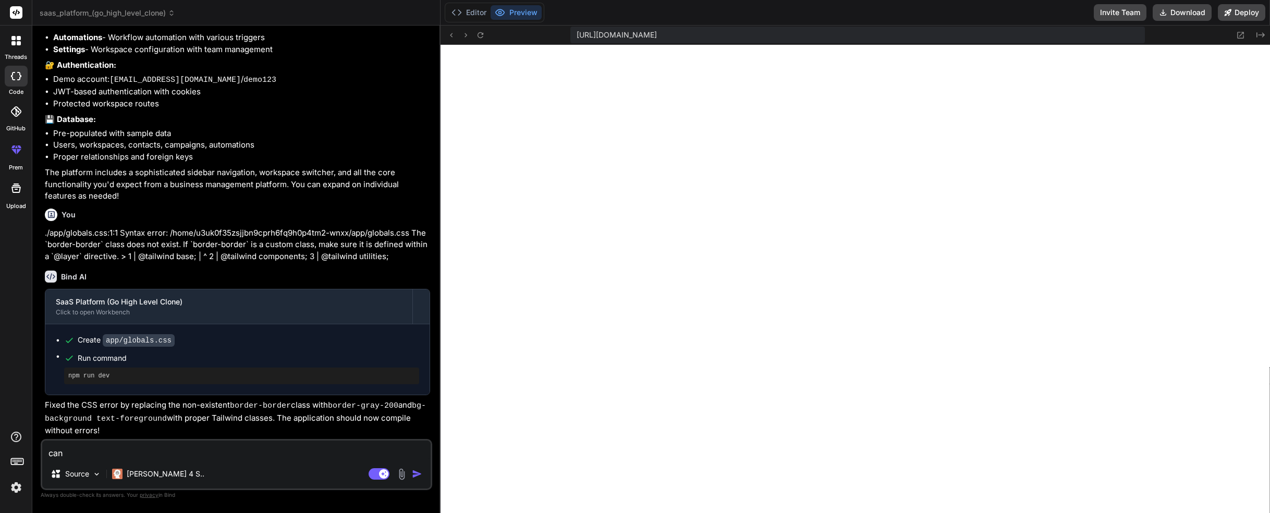
type textarea "can"
type textarea "x"
type textarea "can n"
type textarea "x"
type textarea "can no"
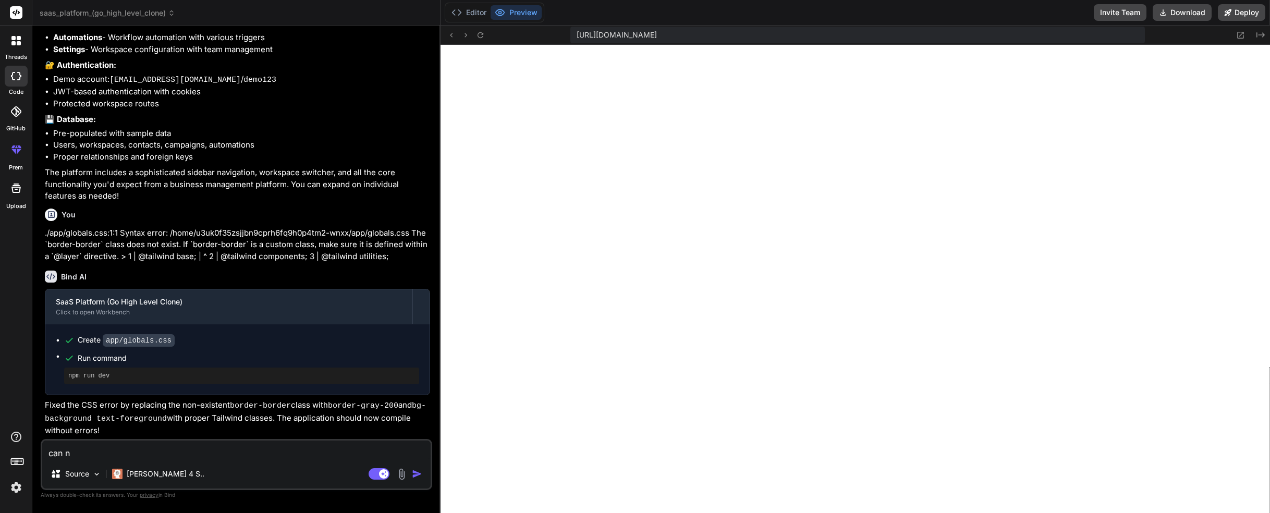
type textarea "x"
type textarea "can not"
type textarea "x"
type textarea "can not"
type textarea "x"
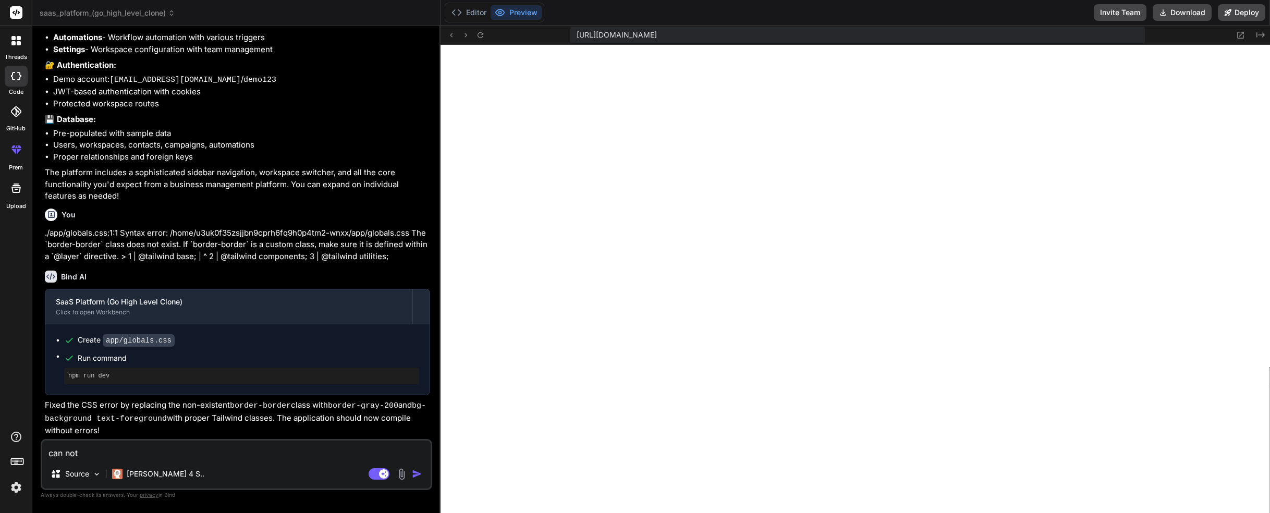
type textarea "can not s"
type textarea "x"
type textarea "can not si"
type textarea "x"
type textarea "can not sig"
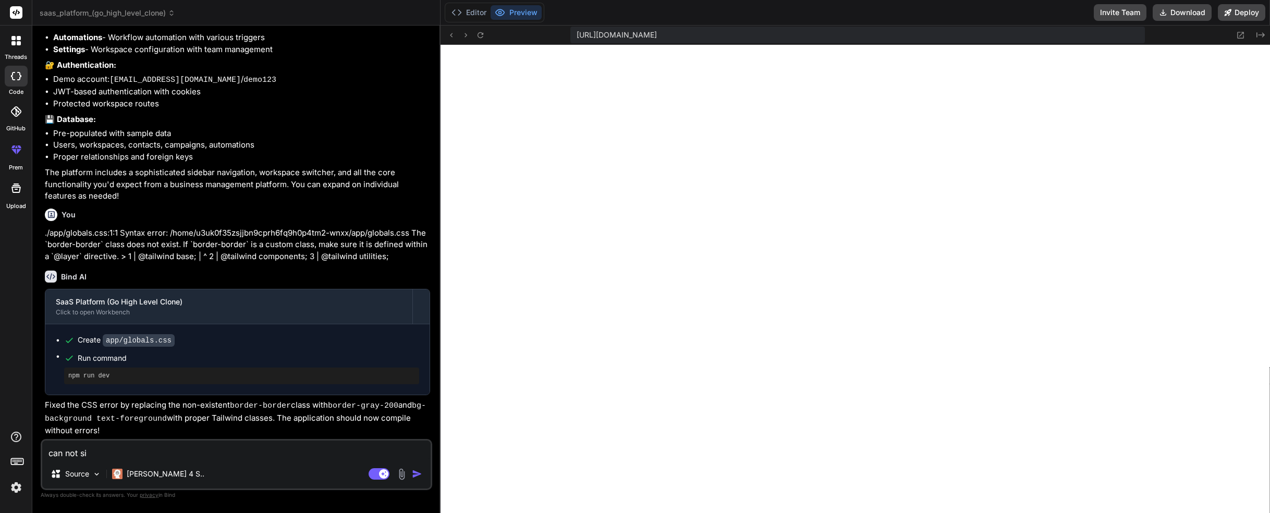
type textarea "x"
type textarea "can not sigh"
type textarea "x"
type textarea "can not sig"
type textarea "x"
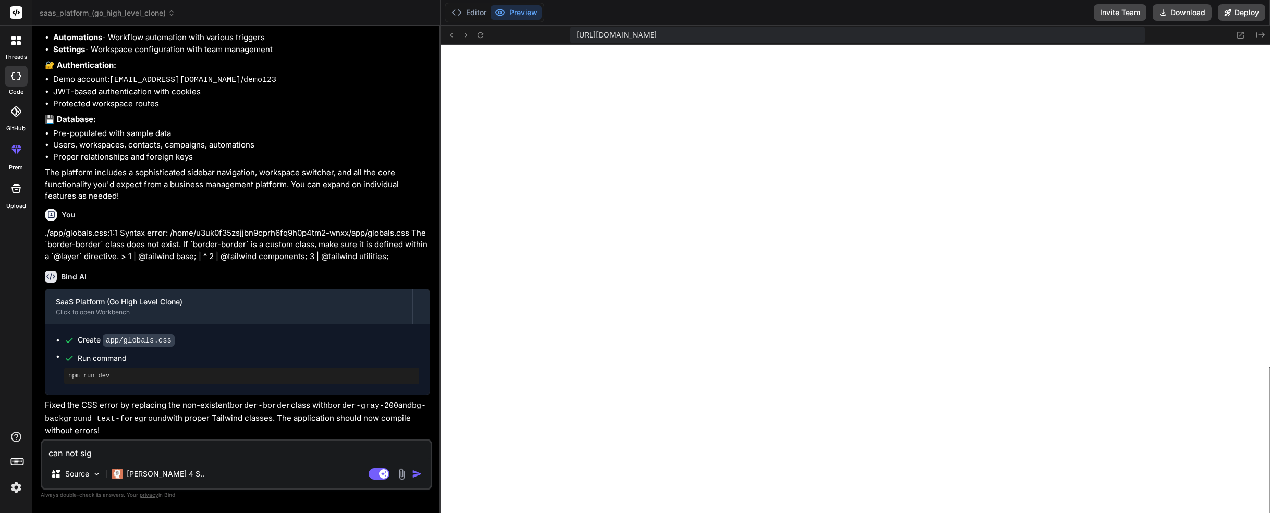
type textarea "can not sign"
type textarea "x"
type textarea "can not sign"
type textarea "x"
type textarea "can not sign i"
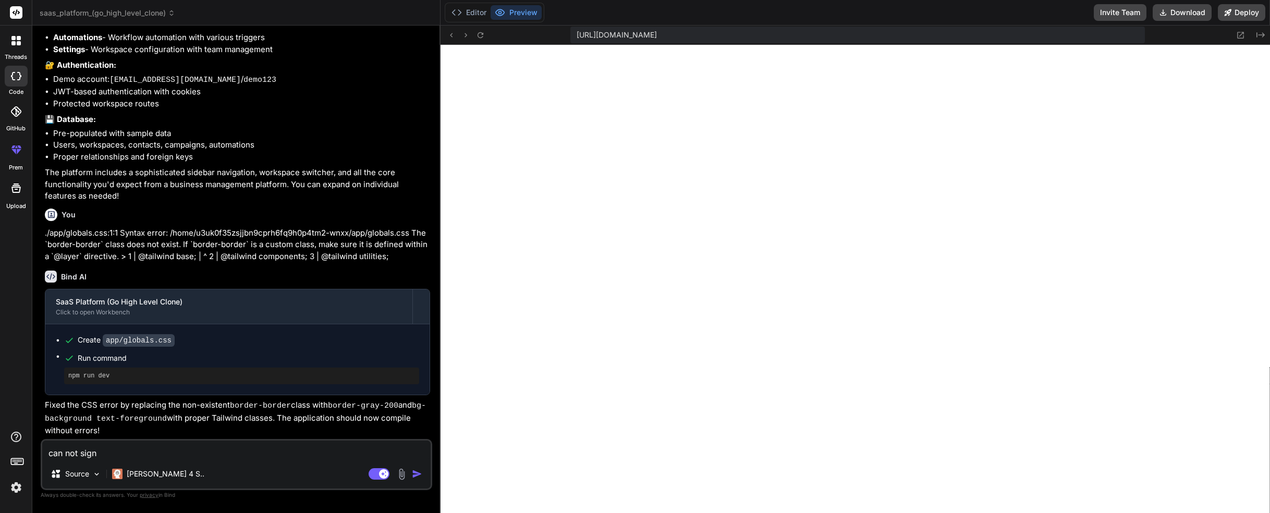
type textarea "x"
type textarea "can not sign it"
type textarea "x"
type textarea "can not sign i"
type textarea "x"
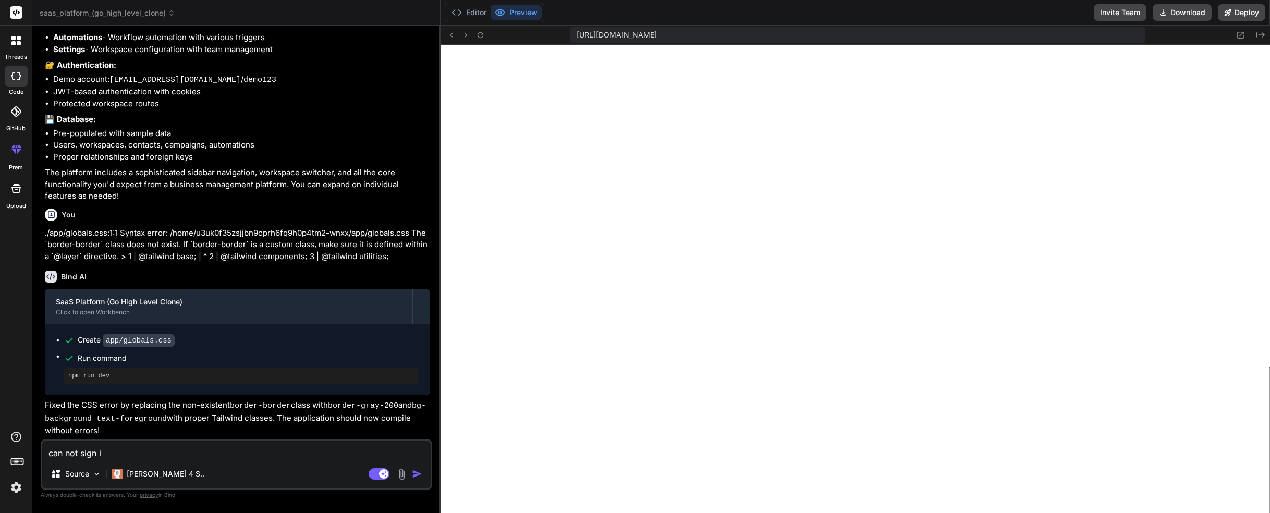
type textarea "can not sign in"
type textarea "x"
type textarea "can not sign in"
type textarea "x"
type textarea "can not sign in i"
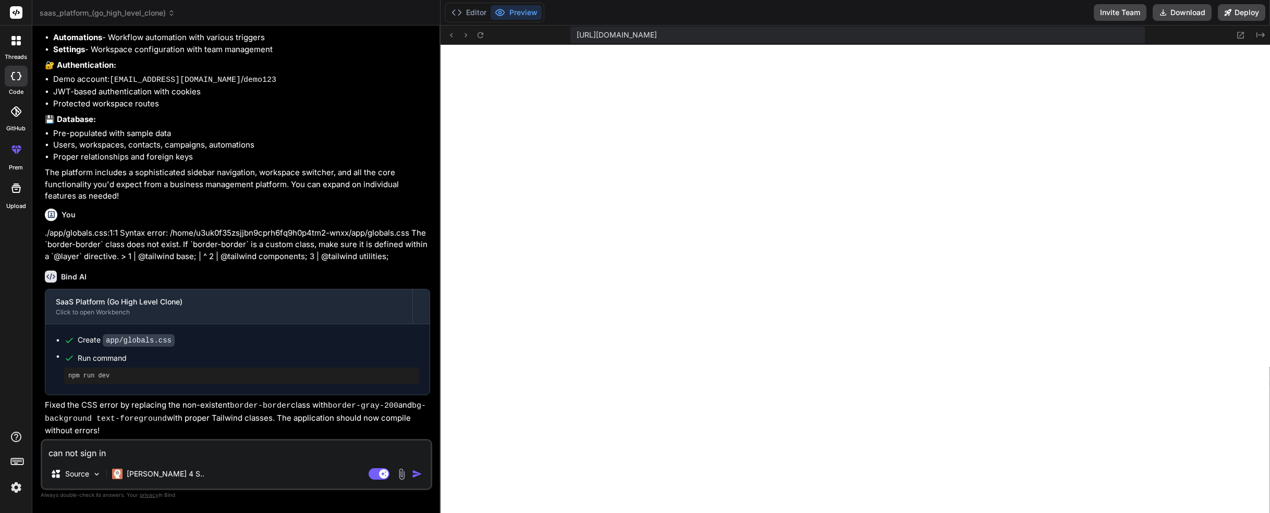
type textarea "x"
type textarea "can not sign in it"
type textarea "x"
type textarea "can not sign in its"
type textarea "x"
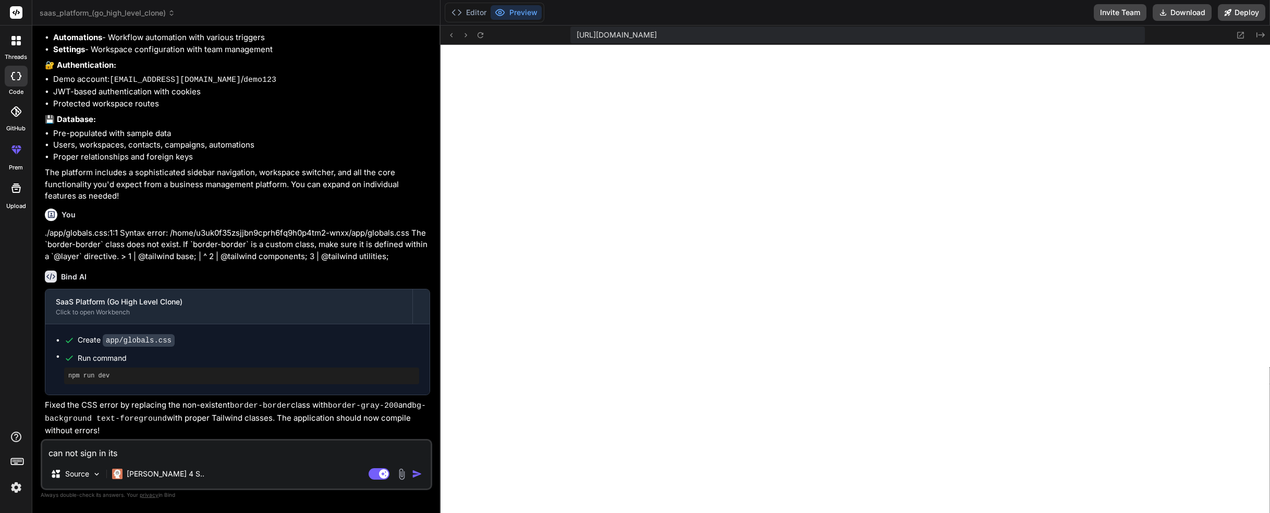
type textarea "can not sign in its"
type textarea "x"
type textarea "can not sign in its s"
type textarea "x"
type textarea "can not sign in its st"
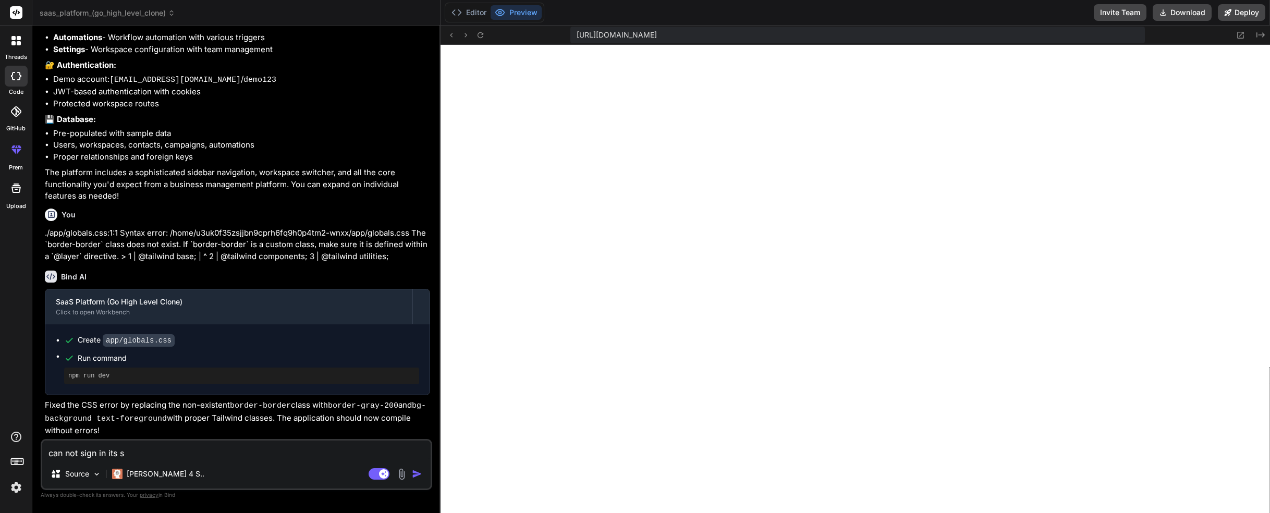
type textarea "x"
type textarea "can not sign in its sta"
type textarea "x"
type textarea "can not sign in its stay"
type textarea "x"
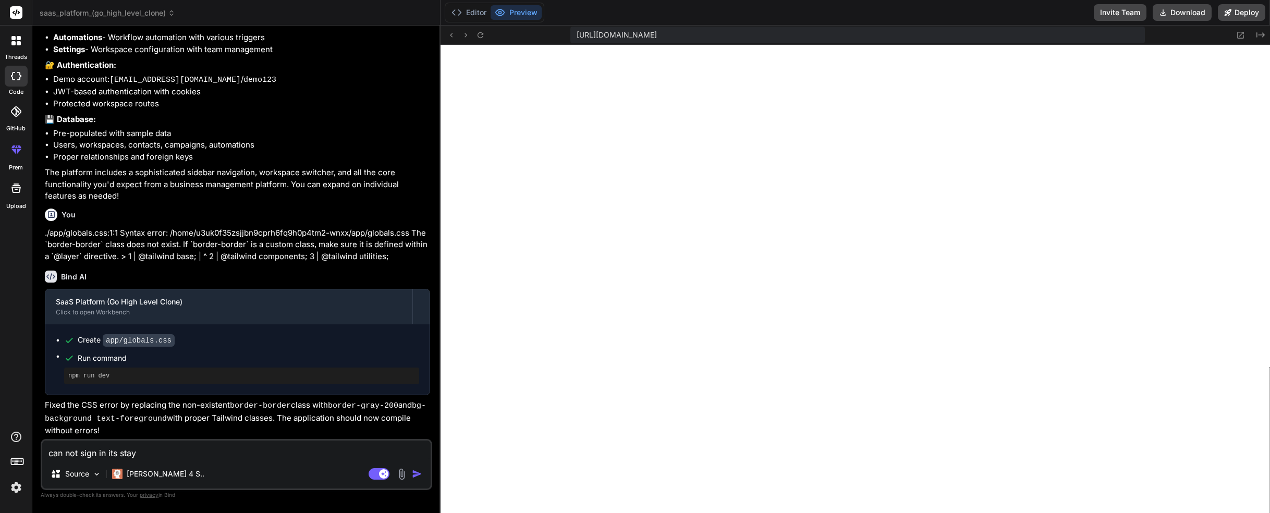
type textarea "can not sign in its stays"
type textarea "x"
type textarea "can not sign in its stays"
type textarea "x"
type textarea "can not sign in its stays i"
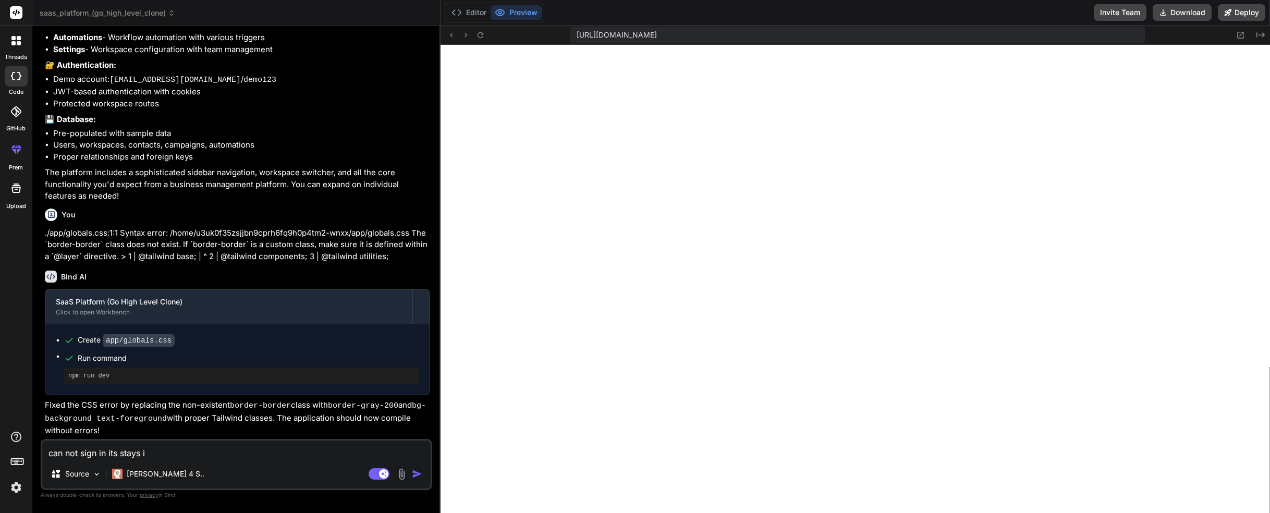
type textarea "x"
type textarea "can not sign in its stays in"
type textarea "x"
type textarea "can not sign in its stays in"
type textarea "x"
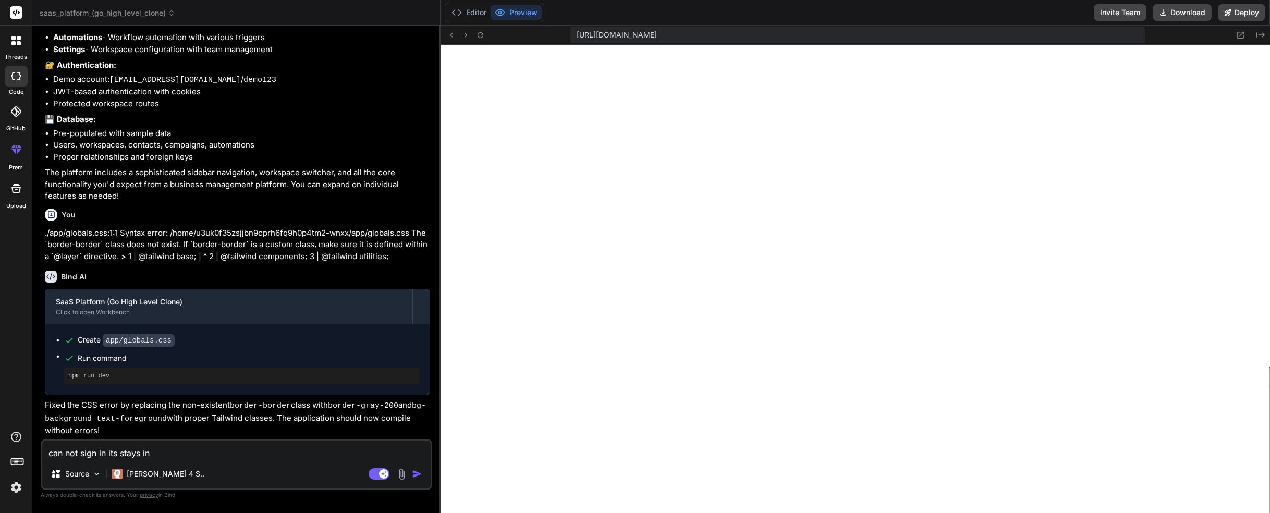
type textarea "can not sign in its stays in s"
type textarea "x"
type textarea "can not sign in its stays in si"
type textarea "x"
type textarea "can not sign in its stays in sig"
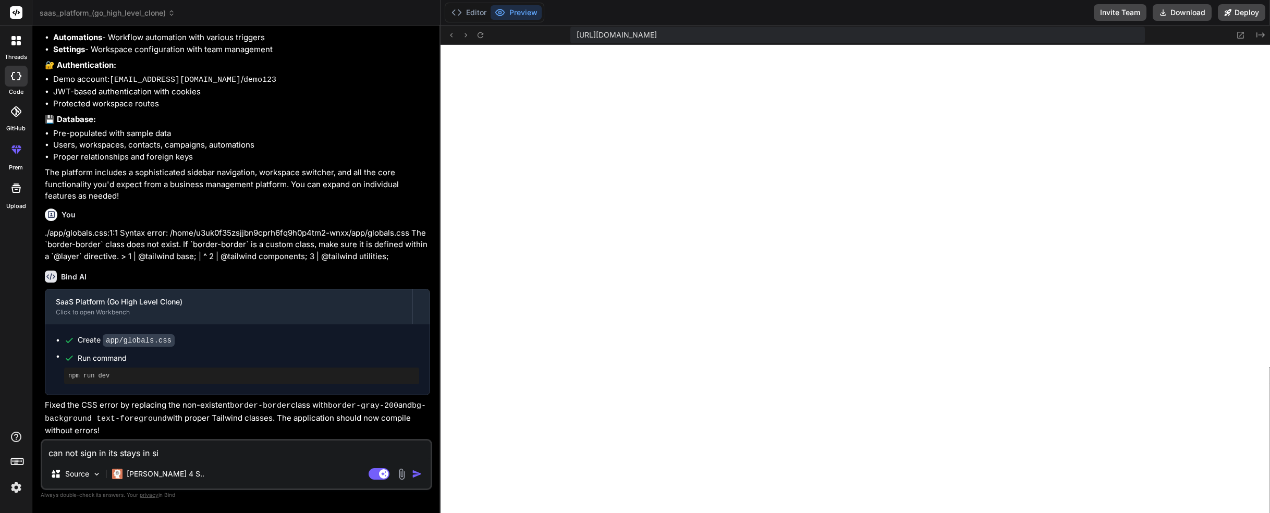
type textarea "x"
type textarea "can not sign in its stays in sign"
type textarea "x"
type textarea "can not sign in its stays in sign"
type textarea "x"
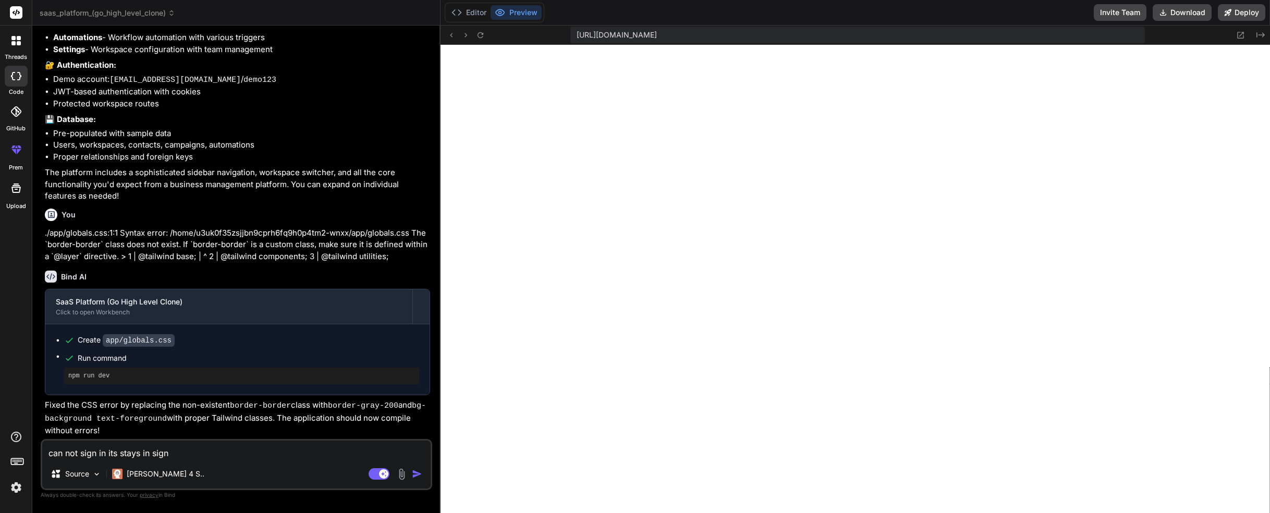
type textarea "can not sign in its stays in sign i"
type textarea "x"
type textarea "can not sign in its stays in sign in"
type textarea "x"
type textarea "can not sign in its stays in sign in"
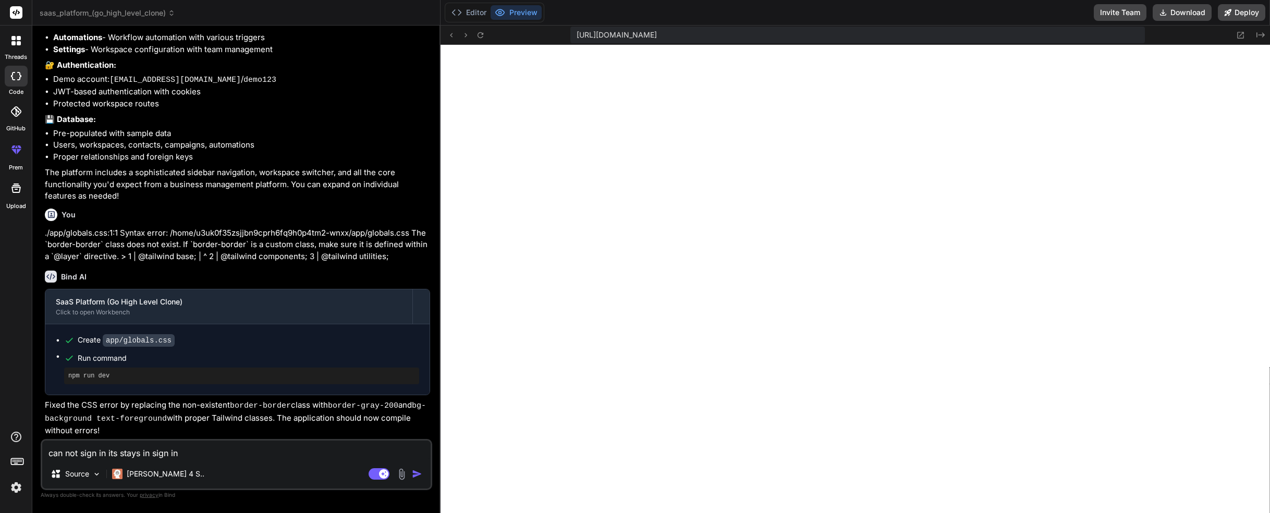
type textarea "x"
type textarea "can not sign in its stays in sign in p"
type textarea "x"
type textarea "can not sign in its stays in sign in [GEOGRAPHIC_DATA]"
type textarea "x"
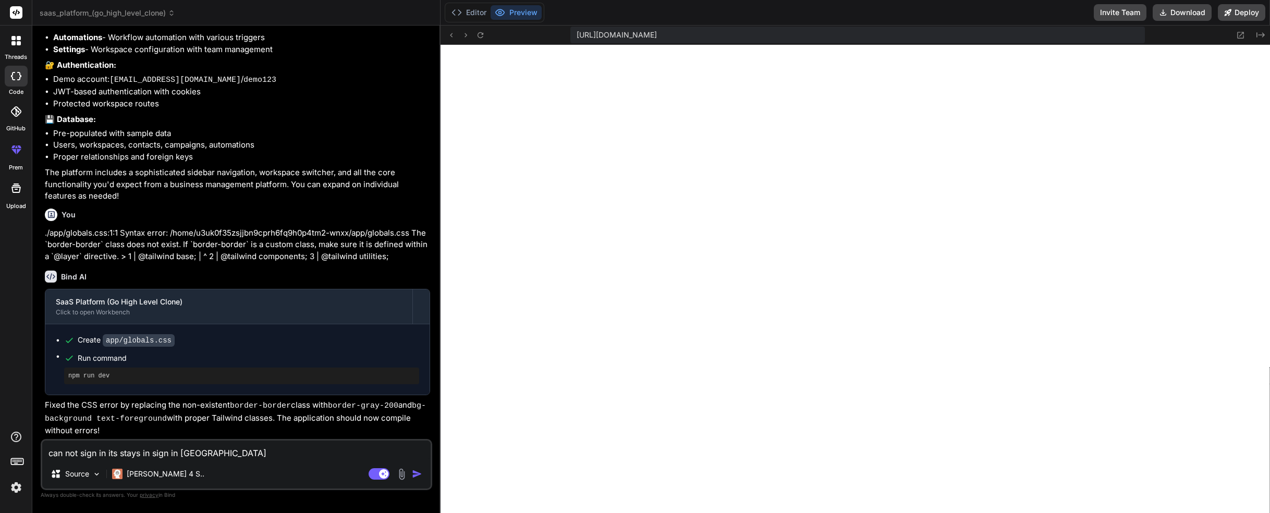
type textarea "can not sign in its stays in sign in pag"
type textarea "x"
type textarea "can not sign in its stays in sign in page"
type textarea "x"
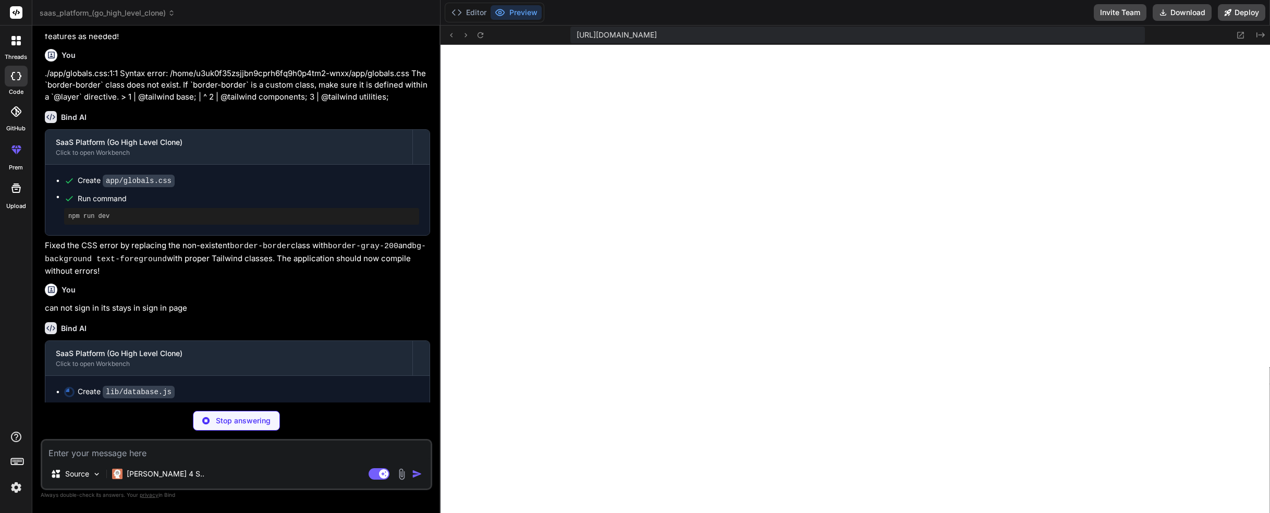
scroll to position [1507, 0]
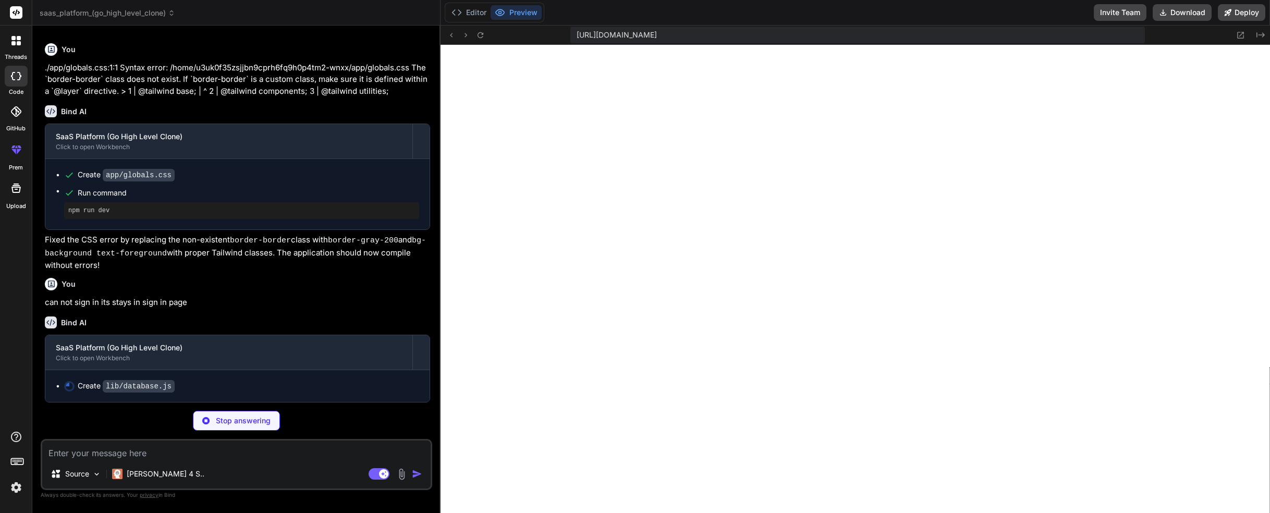
type textarea "x"
type textarea "}); }); export default db;"
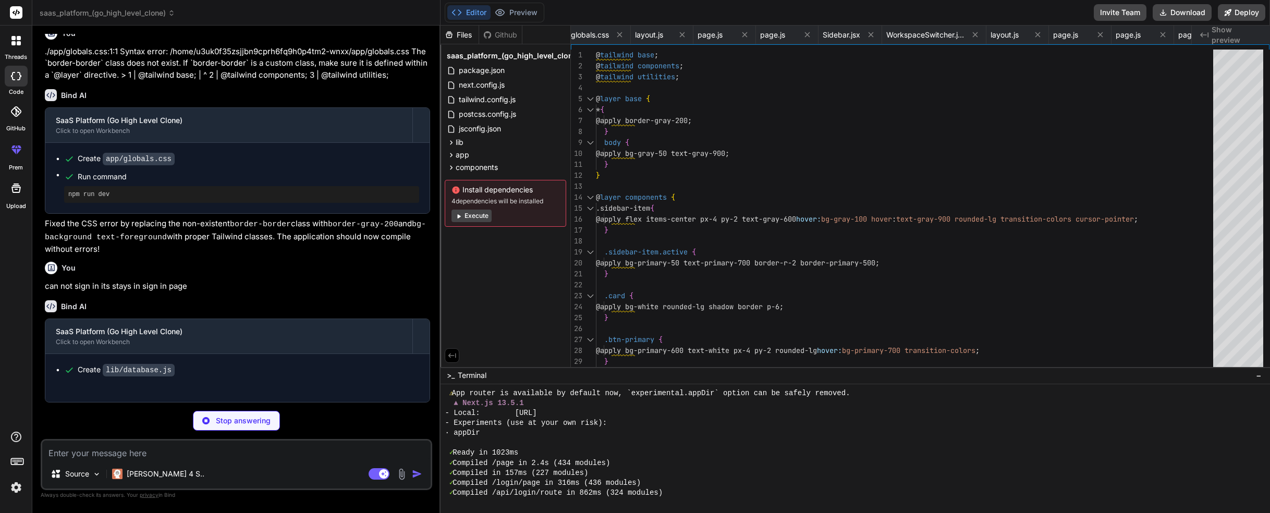
type textarea "x"
type textarea "}); }"
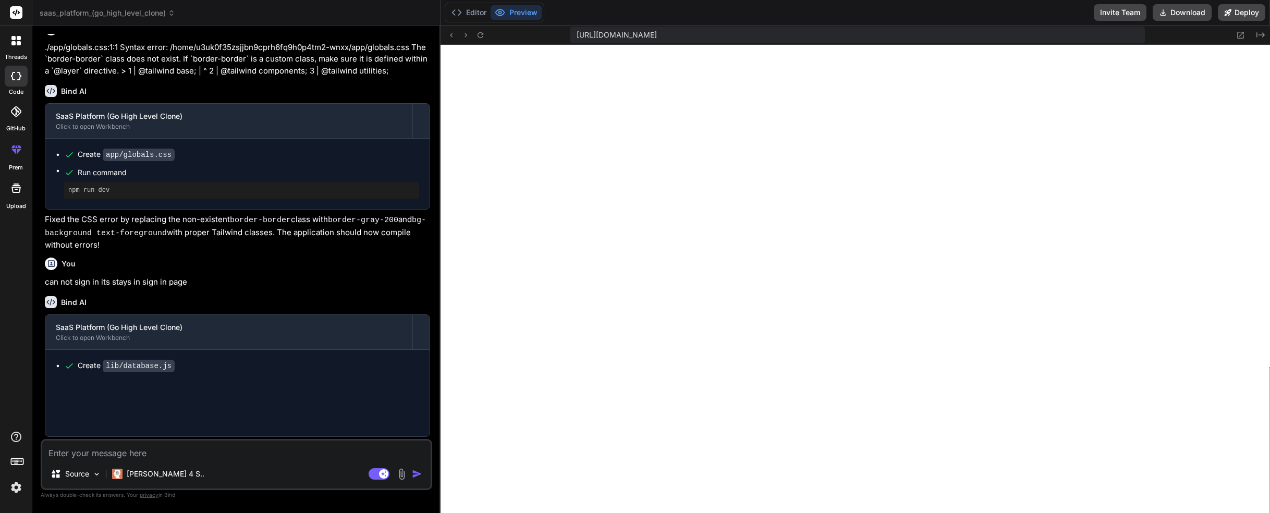
type textarea "x"
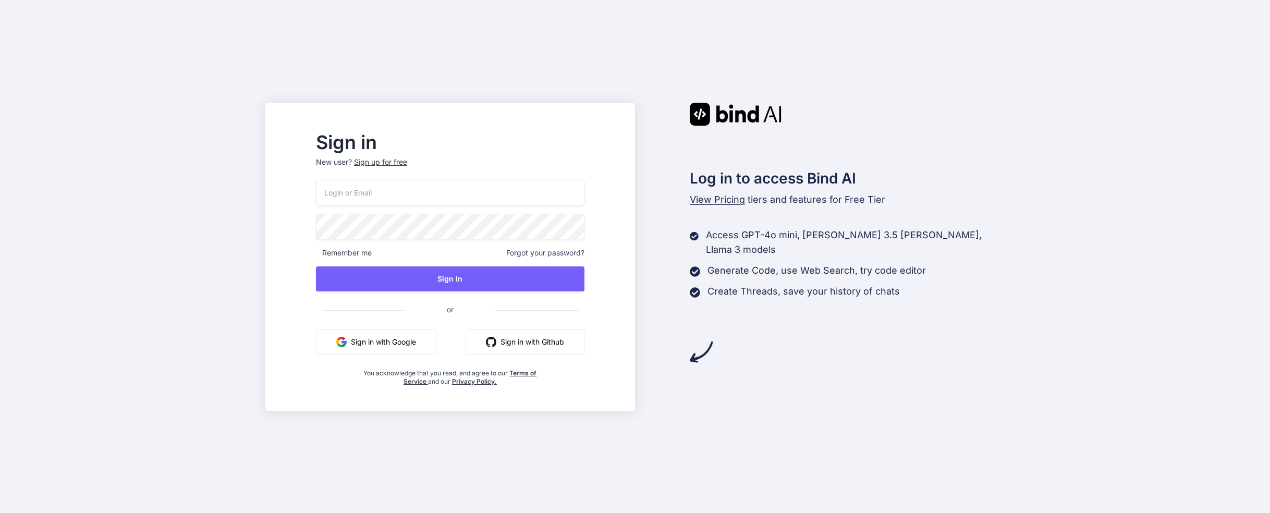
click at [407, 162] on div "Sign up for free" at bounding box center [380, 162] width 53 height 10
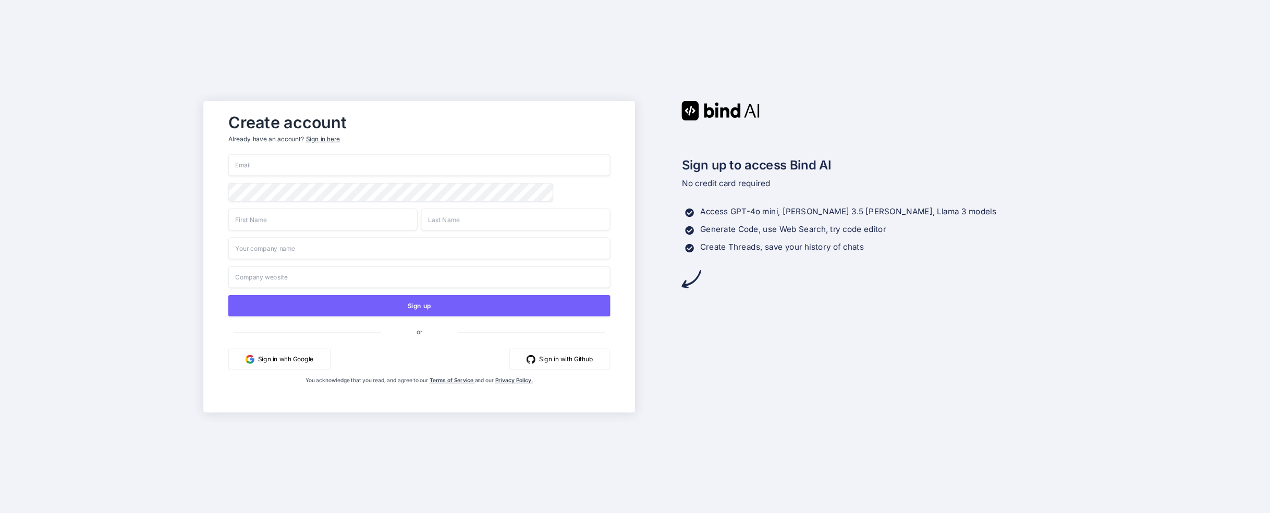
click at [286, 360] on button "Sign in with Google" at bounding box center [279, 358] width 102 height 21
